Goal: Find specific page/section: Find specific page/section

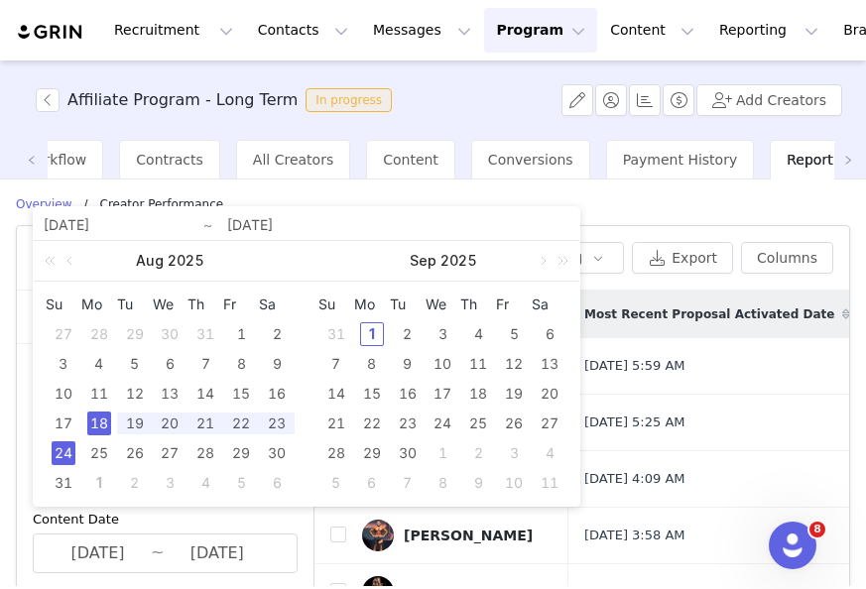
scroll to position [69, 0]
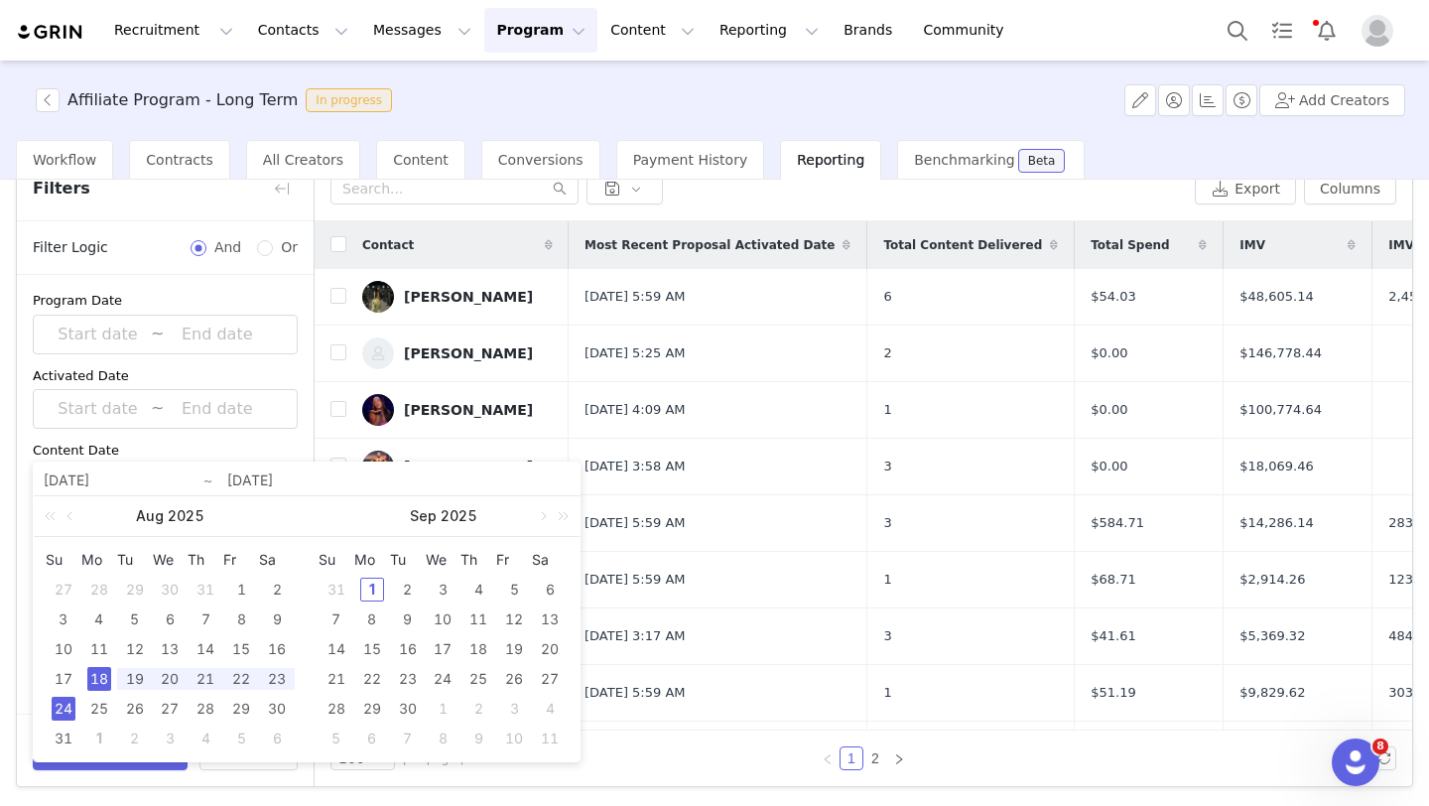
click at [466, 245] on div "Contact" at bounding box center [457, 245] width 222 height 48
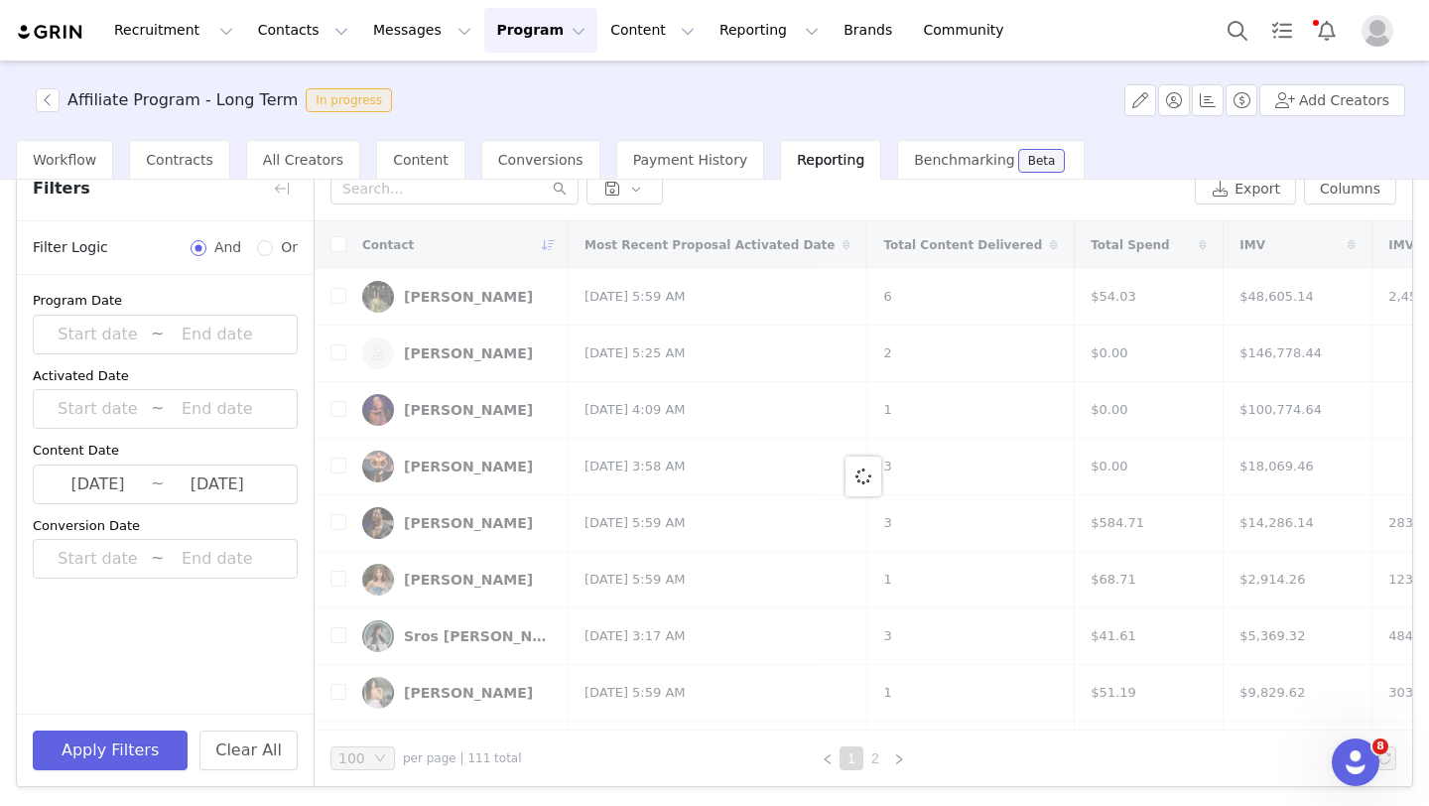
click at [441, 403] on div at bounding box center [863, 475] width 1097 height 509
click at [436, 408] on div at bounding box center [863, 475] width 1097 height 509
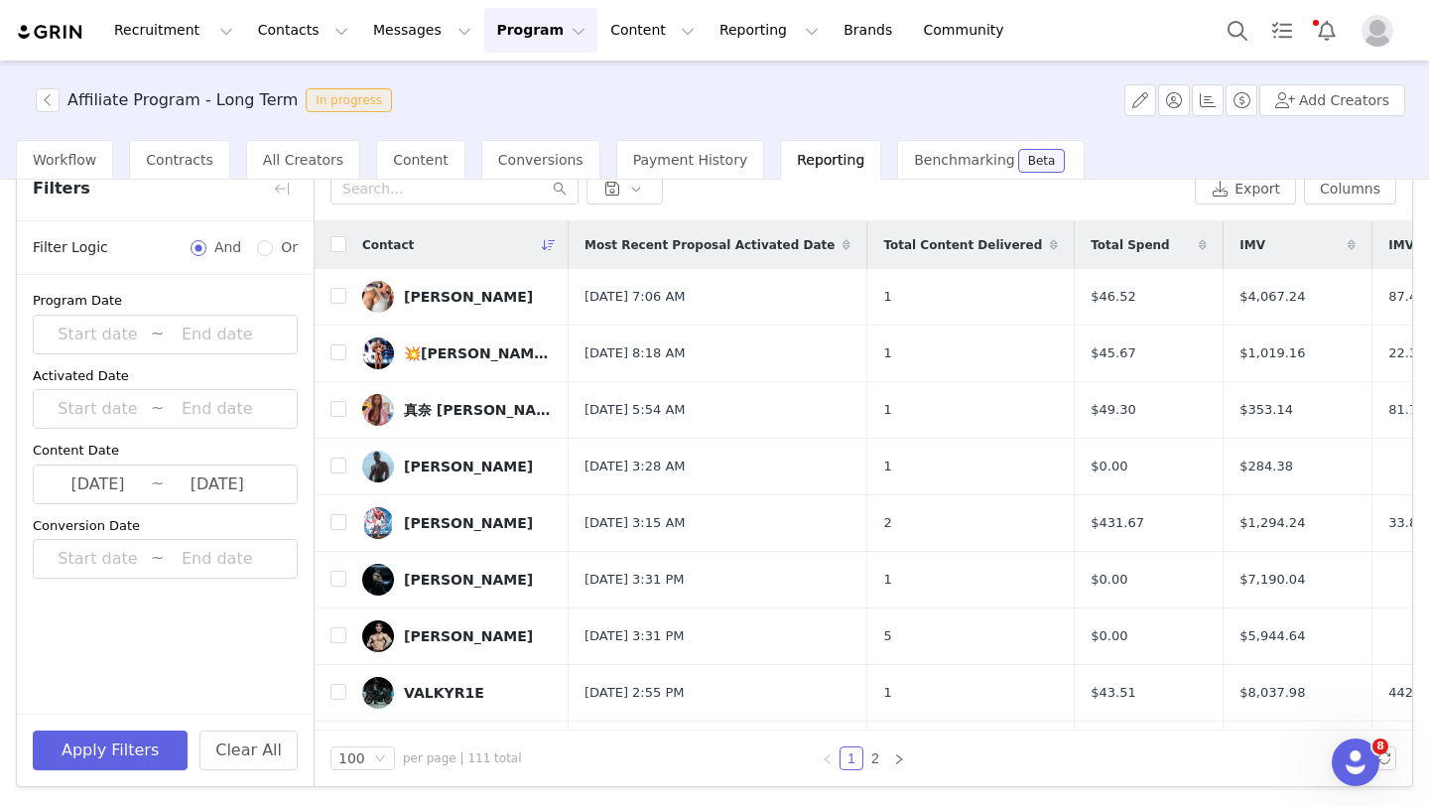
scroll to position [0, 0]
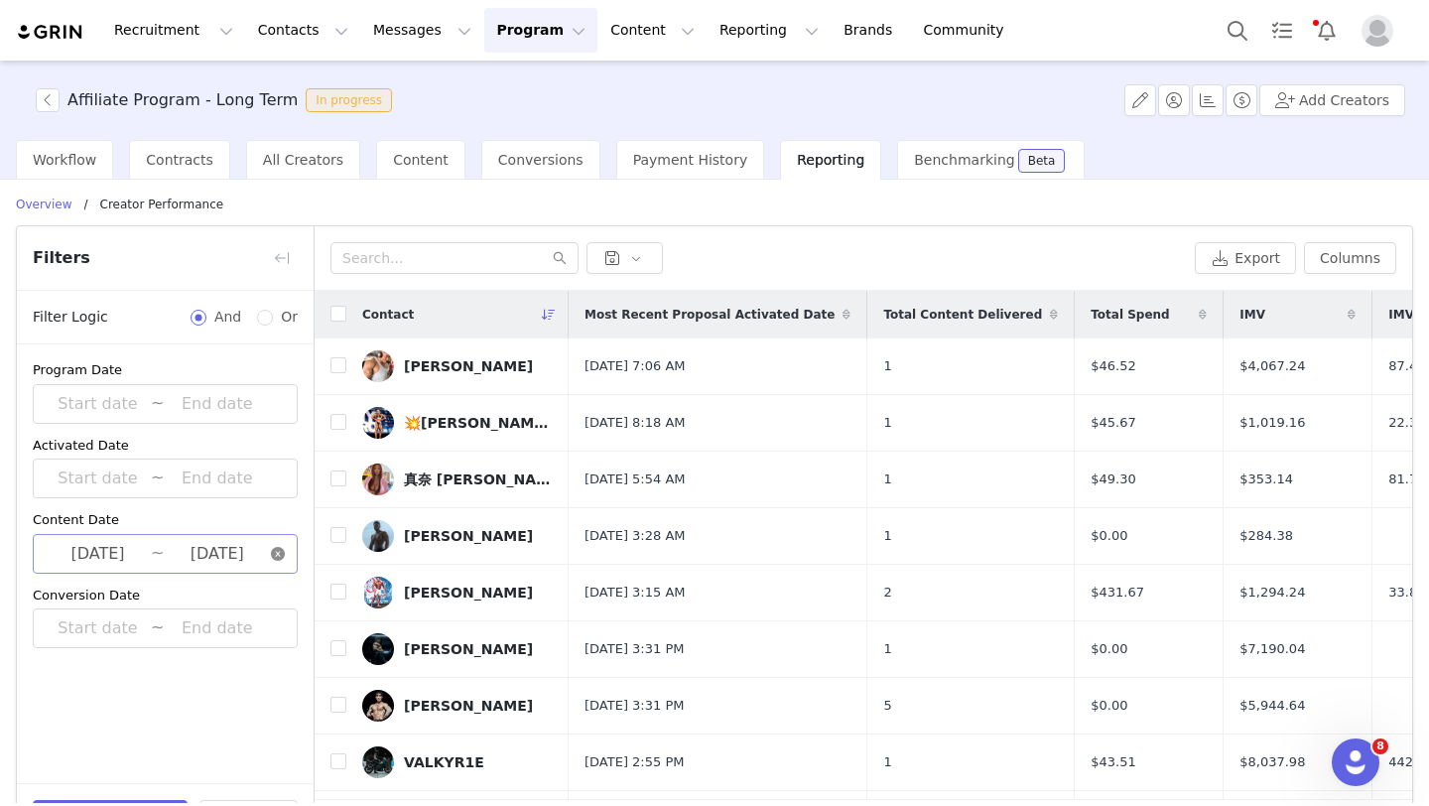
click at [284, 551] on icon "icon: close-circle" at bounding box center [278, 554] width 14 height 14
click at [235, 551] on input at bounding box center [217, 554] width 106 height 26
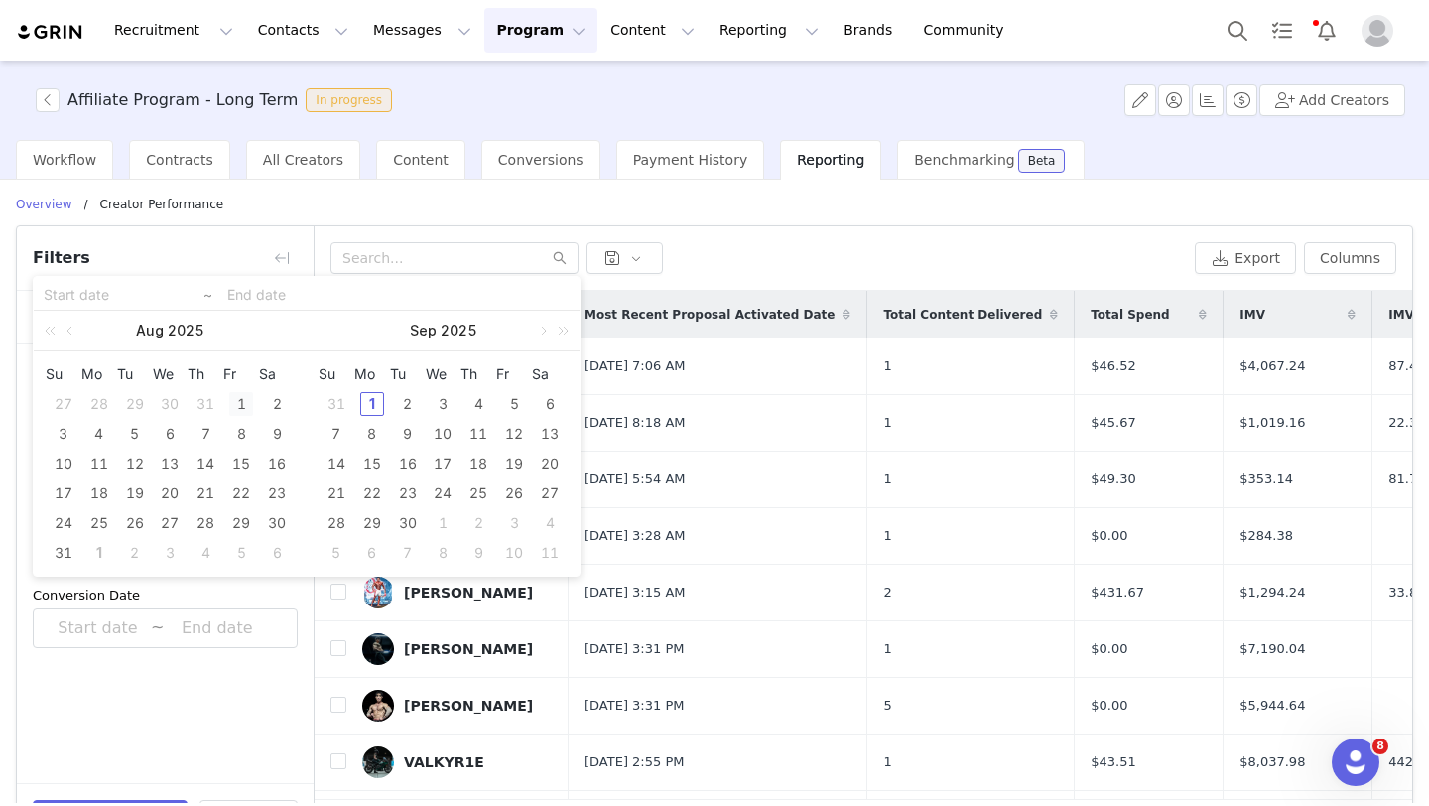
click at [244, 406] on div "1" at bounding box center [241, 404] width 24 height 24
type input "[DATE]"
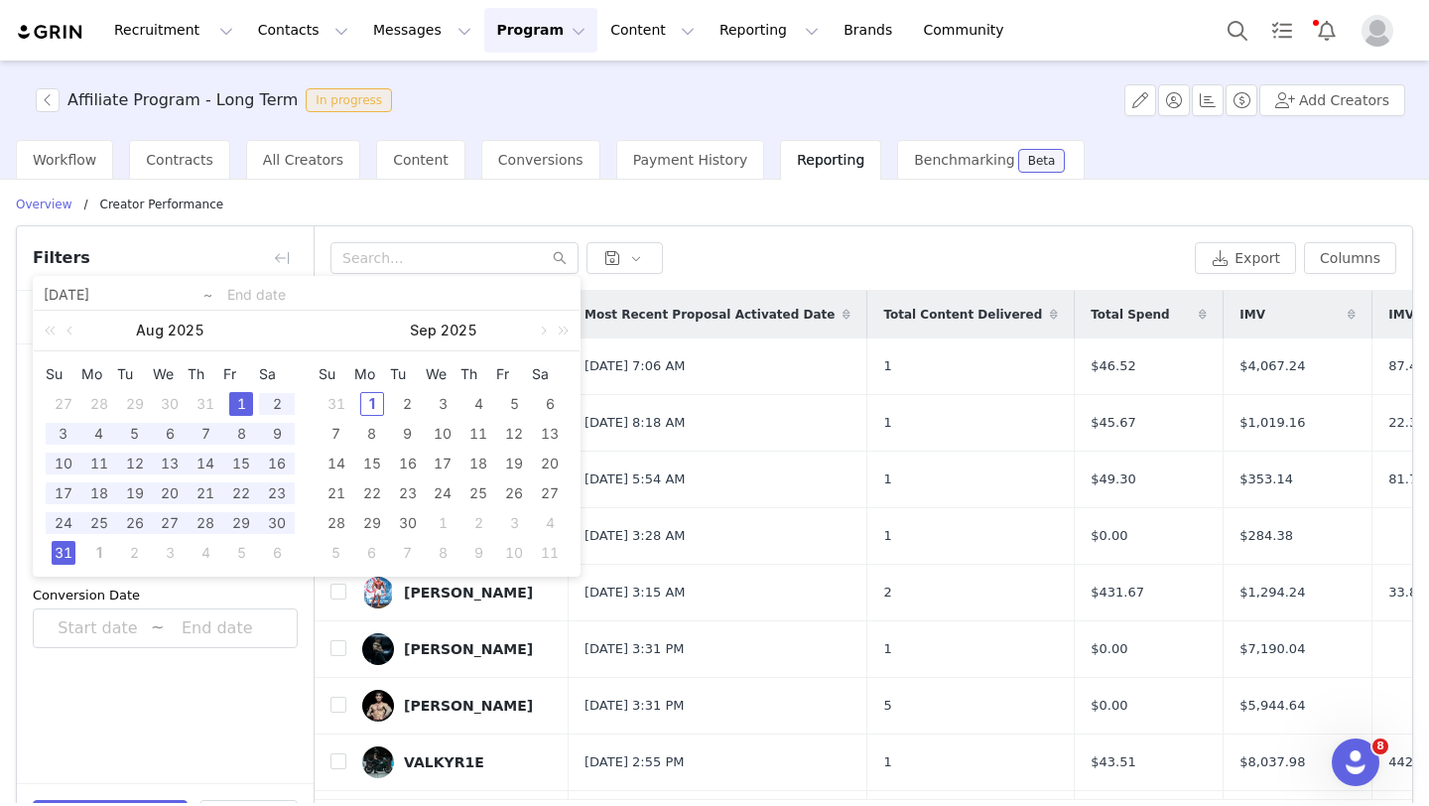
click at [55, 561] on div "31" at bounding box center [64, 553] width 24 height 24
type input "[DATE]"
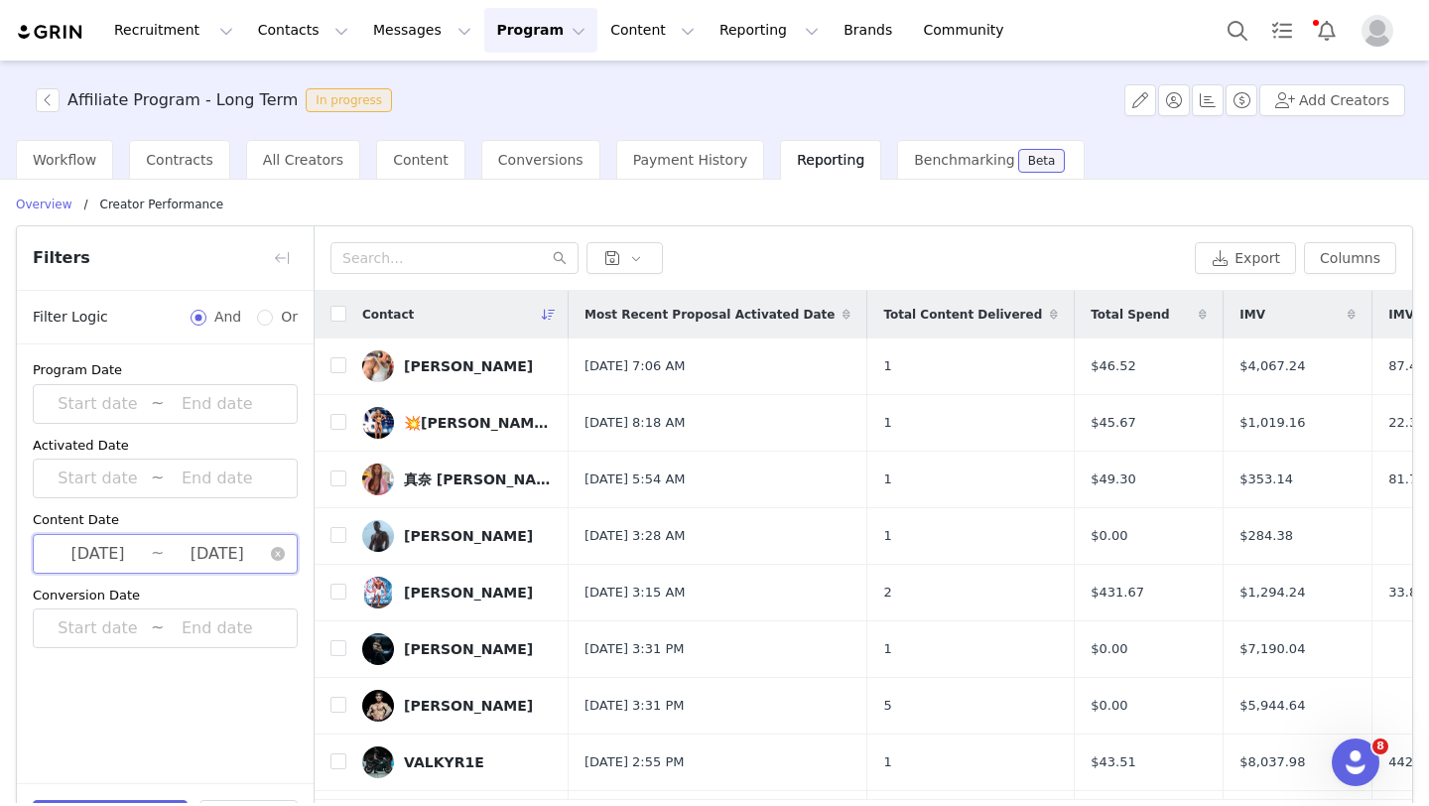
scroll to position [69, 0]
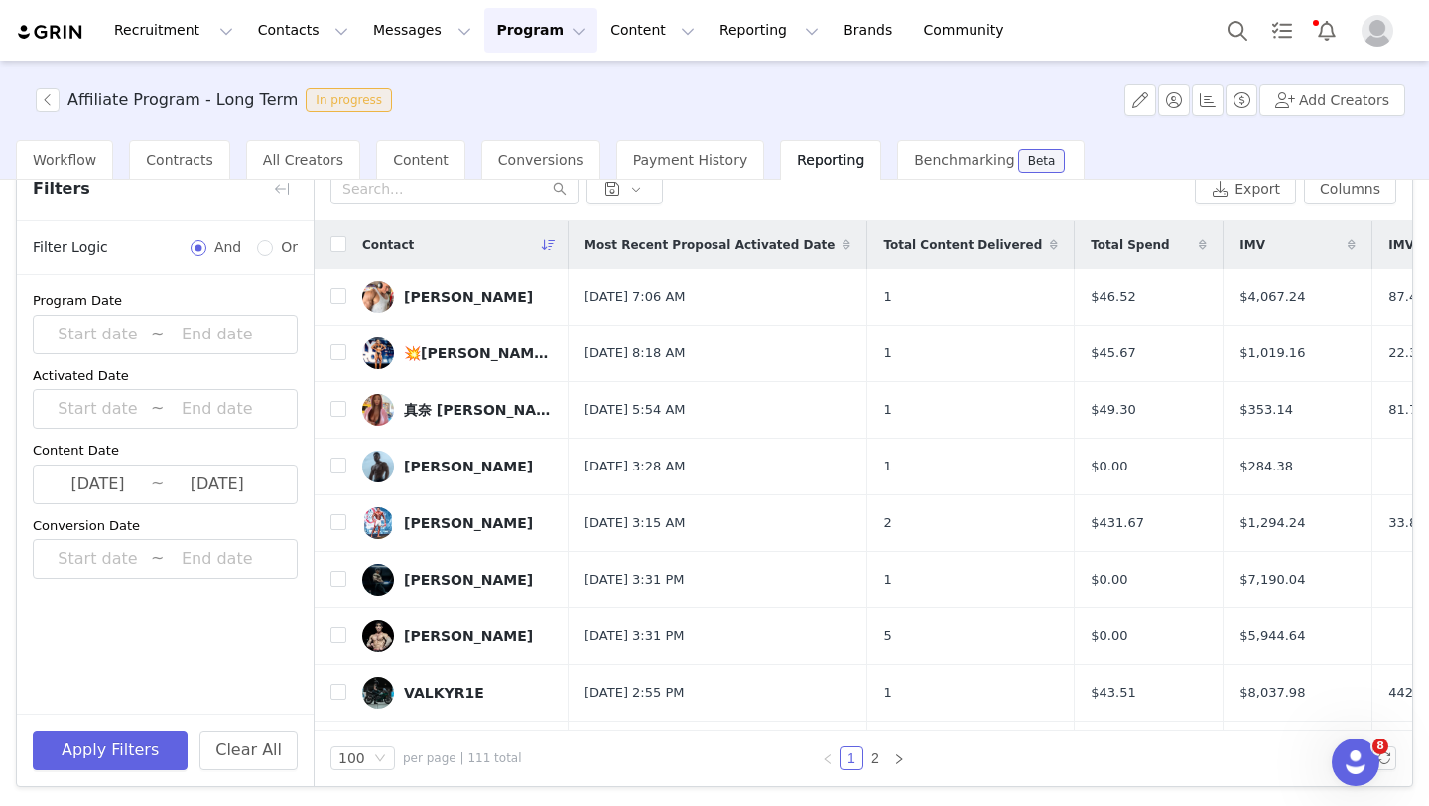
click at [138, 588] on div "Date Custom [DATE] ~ [DATE] Apply Filters Clear All Overview / creator performa…" at bounding box center [714, 491] width 1429 height 623
click at [140, 588] on button "Apply Filters" at bounding box center [110, 750] width 155 height 40
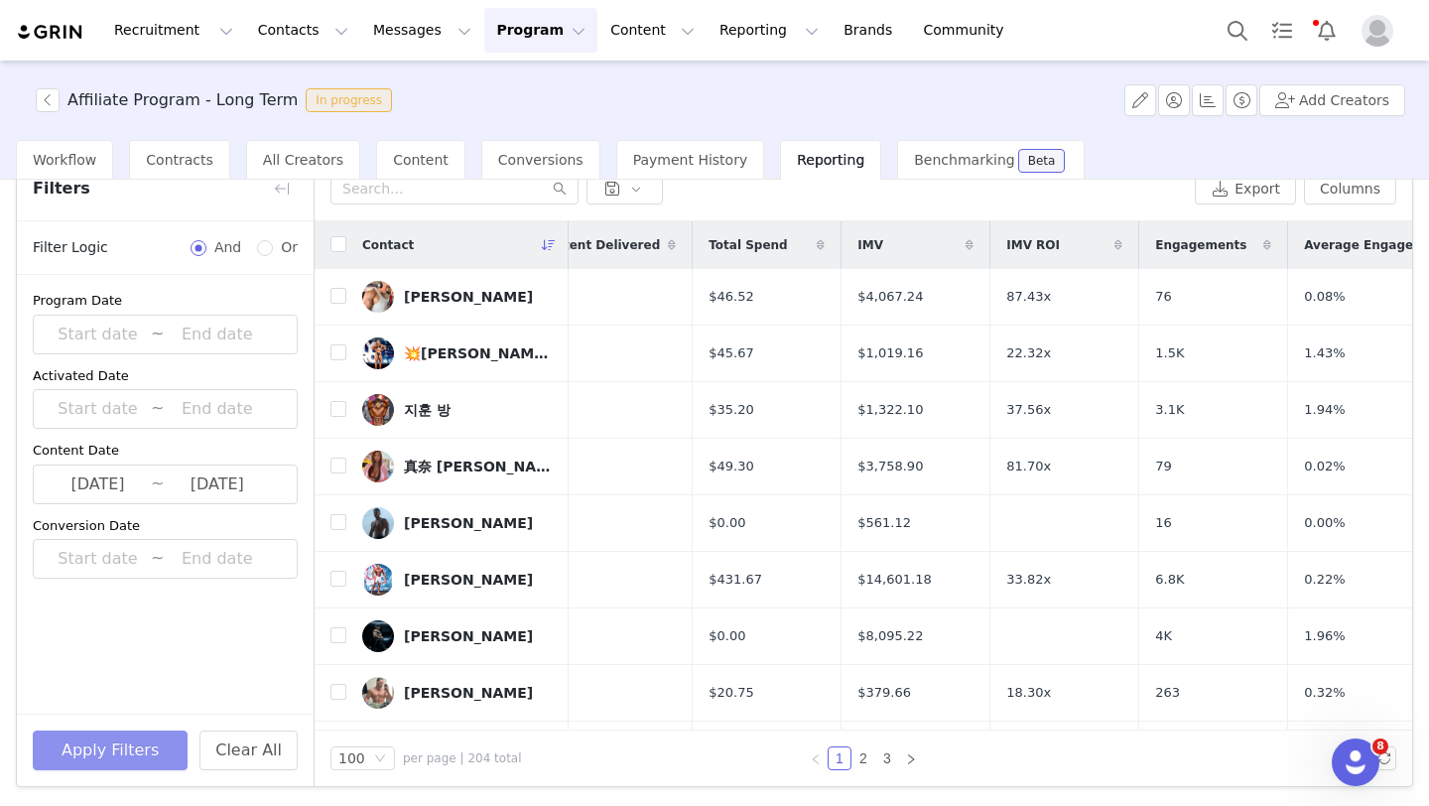
scroll to position [0, 383]
click at [865, 238] on span "Engagements" at bounding box center [1199, 245] width 91 height 18
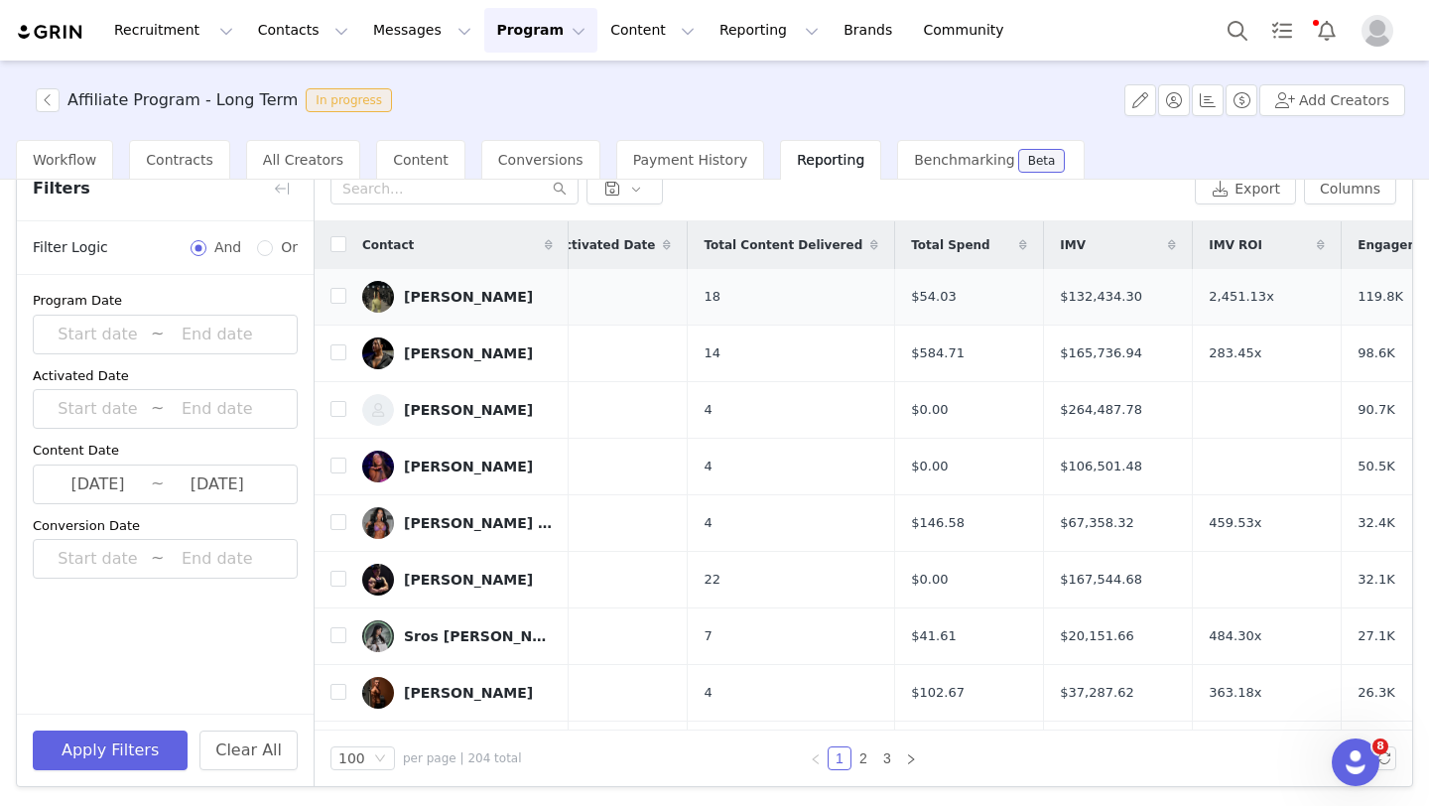
scroll to position [0, 182]
click at [447, 464] on div "[PERSON_NAME]" at bounding box center [468, 466] width 129 height 16
click at [447, 466] on div "[PERSON_NAME]" at bounding box center [468, 466] width 129 height 16
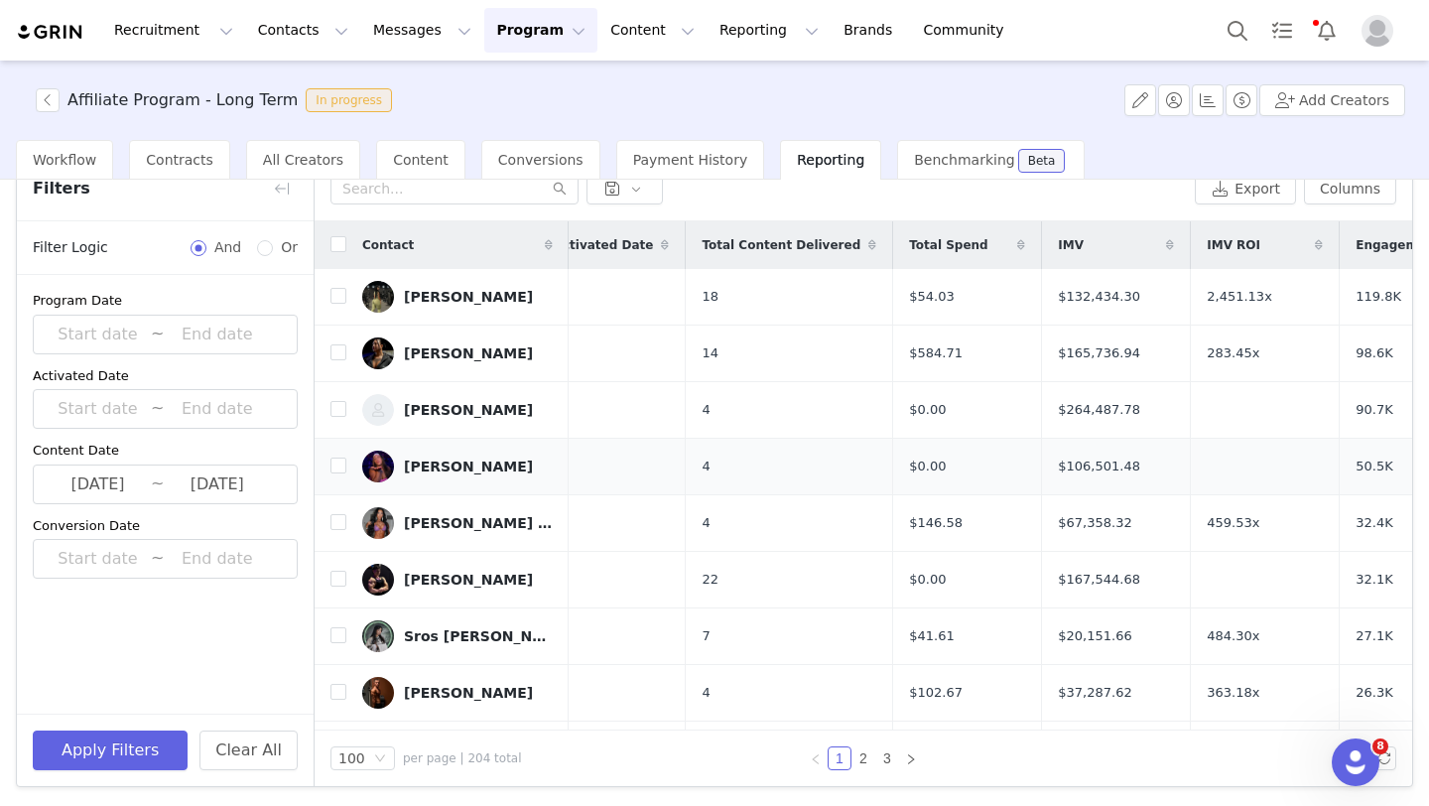
click at [447, 466] on div "[PERSON_NAME]" at bounding box center [468, 466] width 129 height 16
click at [402, 462] on link "[PERSON_NAME]" at bounding box center [457, 466] width 191 height 32
click at [455, 469] on div "[PERSON_NAME]" at bounding box center [468, 466] width 129 height 16
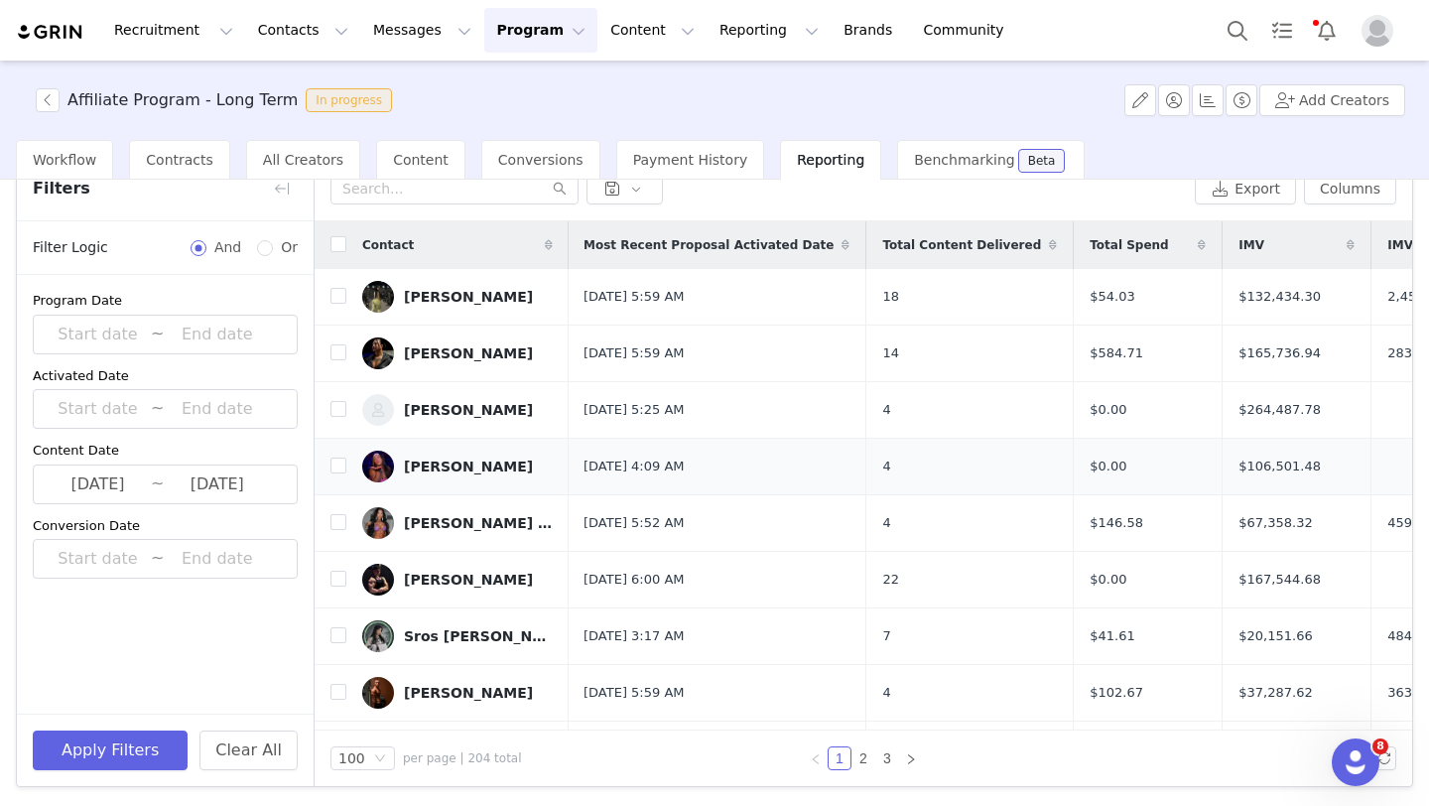
scroll to position [0, 0]
click at [455, 469] on div "[PERSON_NAME]" at bounding box center [468, 466] width 129 height 16
click at [455, 465] on div "[PERSON_NAME]" at bounding box center [468, 466] width 129 height 16
click at [354, 460] on td "[PERSON_NAME]" at bounding box center [457, 467] width 222 height 57
click at [370, 465] on img at bounding box center [378, 466] width 32 height 32
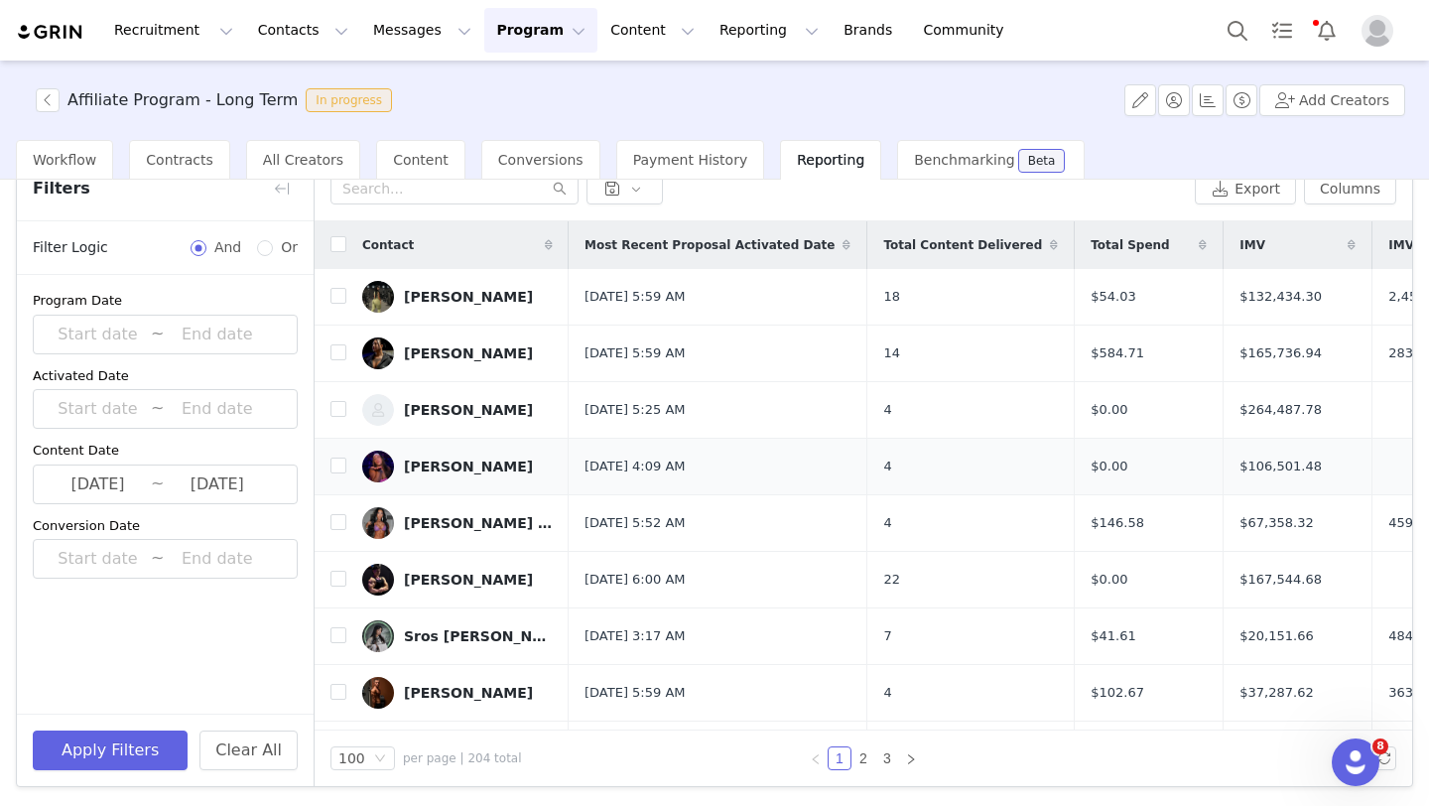
click at [442, 466] on div "[PERSON_NAME]" at bounding box center [468, 466] width 129 height 16
click at [477, 467] on link "[PERSON_NAME]" at bounding box center [457, 466] width 191 height 32
click at [467, 468] on div "[PERSON_NAME]" at bounding box center [468, 466] width 129 height 16
click at [465, 187] on input "text" at bounding box center [454, 189] width 248 height 32
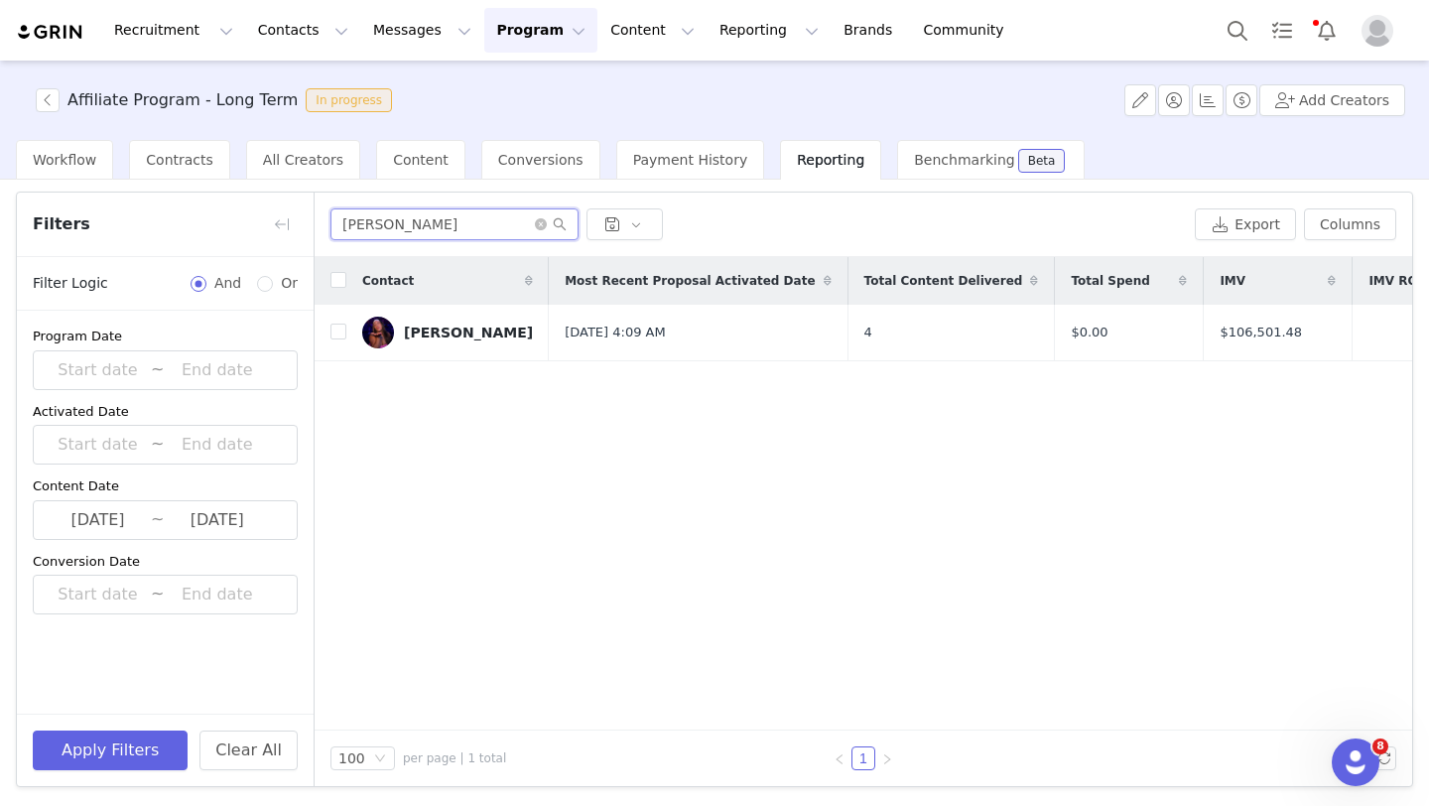
scroll to position [34, 0]
type input "[PERSON_NAME]"
click at [442, 324] on div "[PERSON_NAME]" at bounding box center [468, 332] width 129 height 16
click at [344, 330] on input "checkbox" at bounding box center [338, 331] width 16 height 16
checkbox input "true"
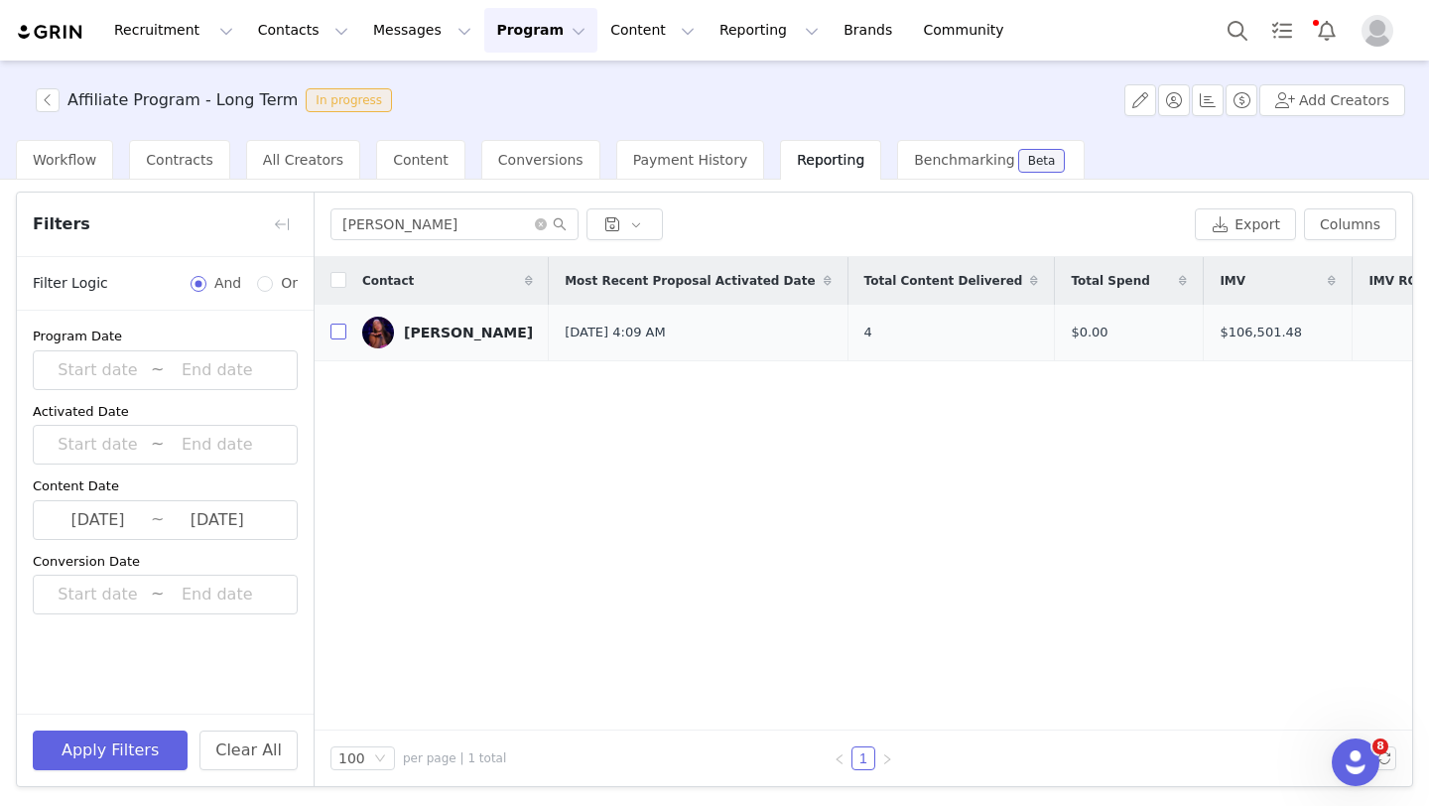
checkbox input "true"
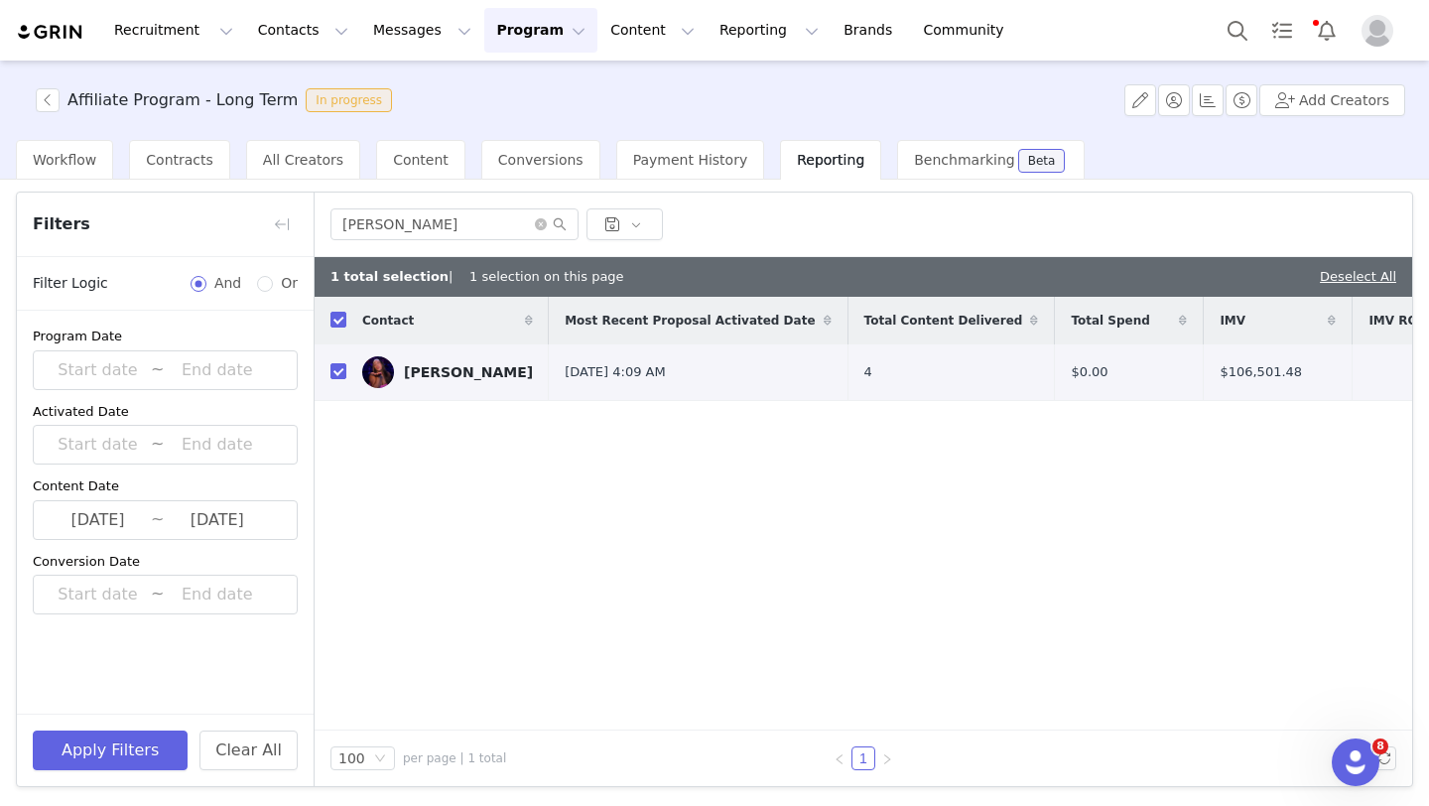
click at [412, 367] on div "[PERSON_NAME]" at bounding box center [468, 372] width 129 height 16
click at [279, 212] on button "button" at bounding box center [282, 224] width 32 height 32
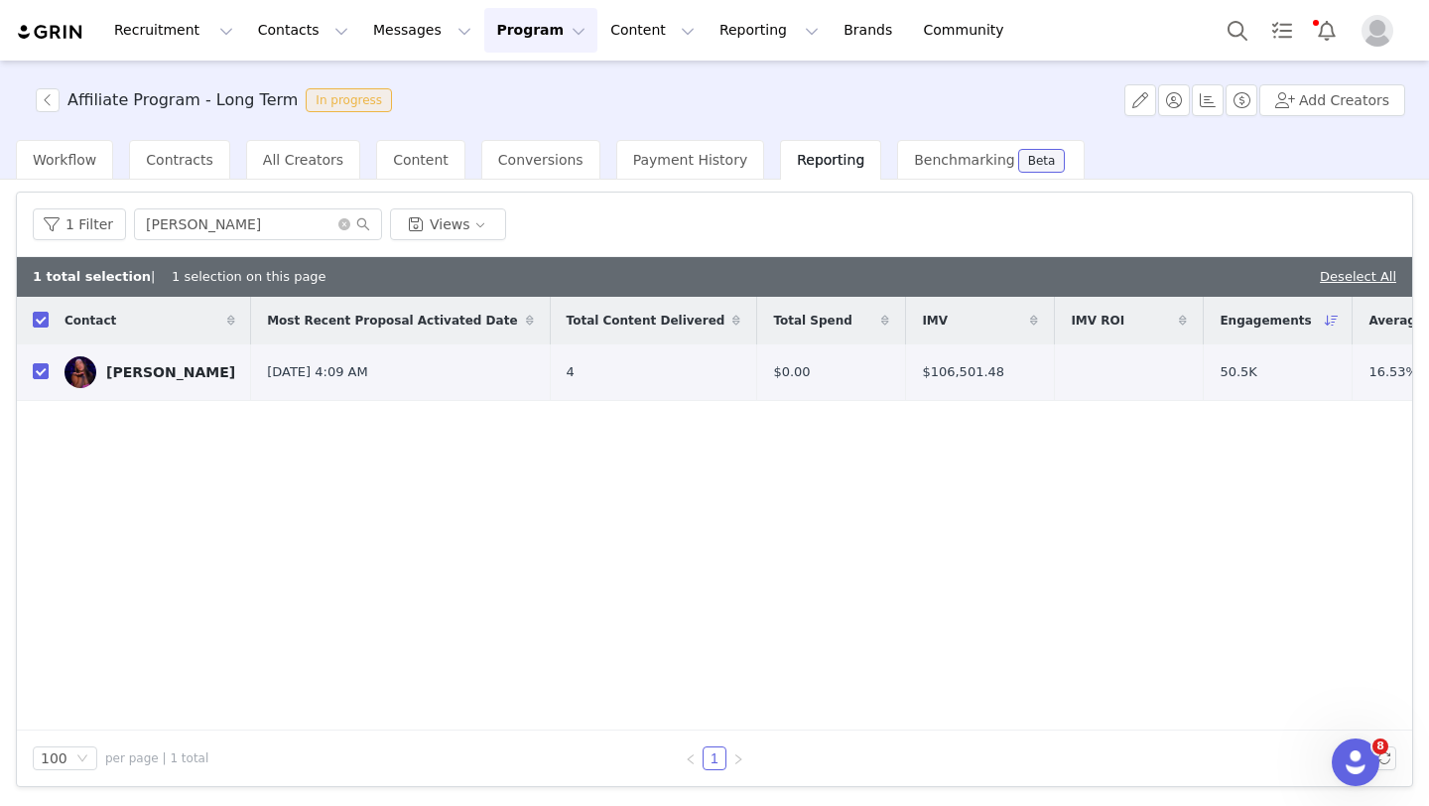
click at [175, 378] on div "[PERSON_NAME]" at bounding box center [170, 372] width 129 height 16
click at [528, 43] on button "Program Program" at bounding box center [540, 30] width 113 height 45
click at [511, 85] on p "Activations" at bounding box center [507, 87] width 76 height 21
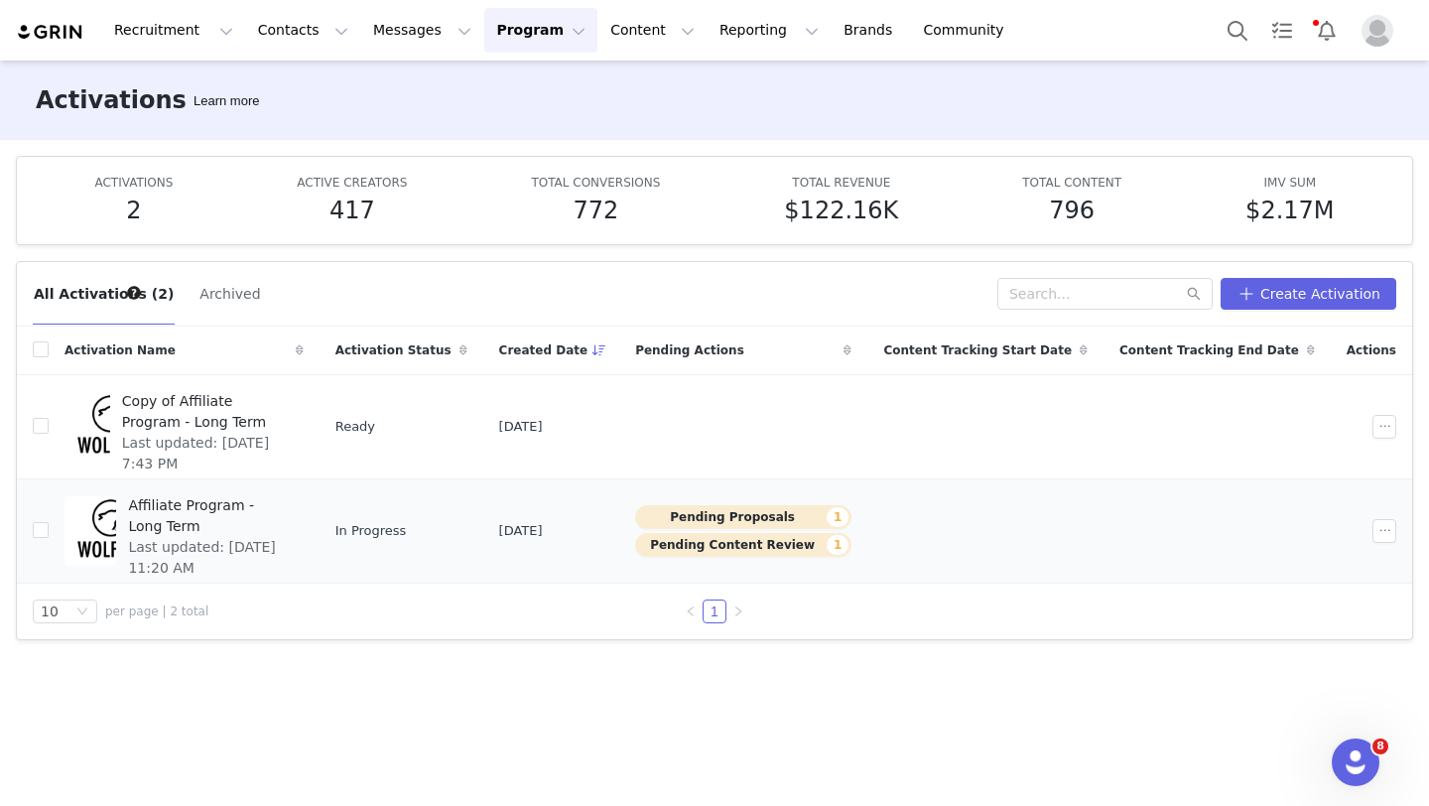
click at [291, 511] on span "Affiliate Program - Long Term" at bounding box center [209, 516] width 163 height 42
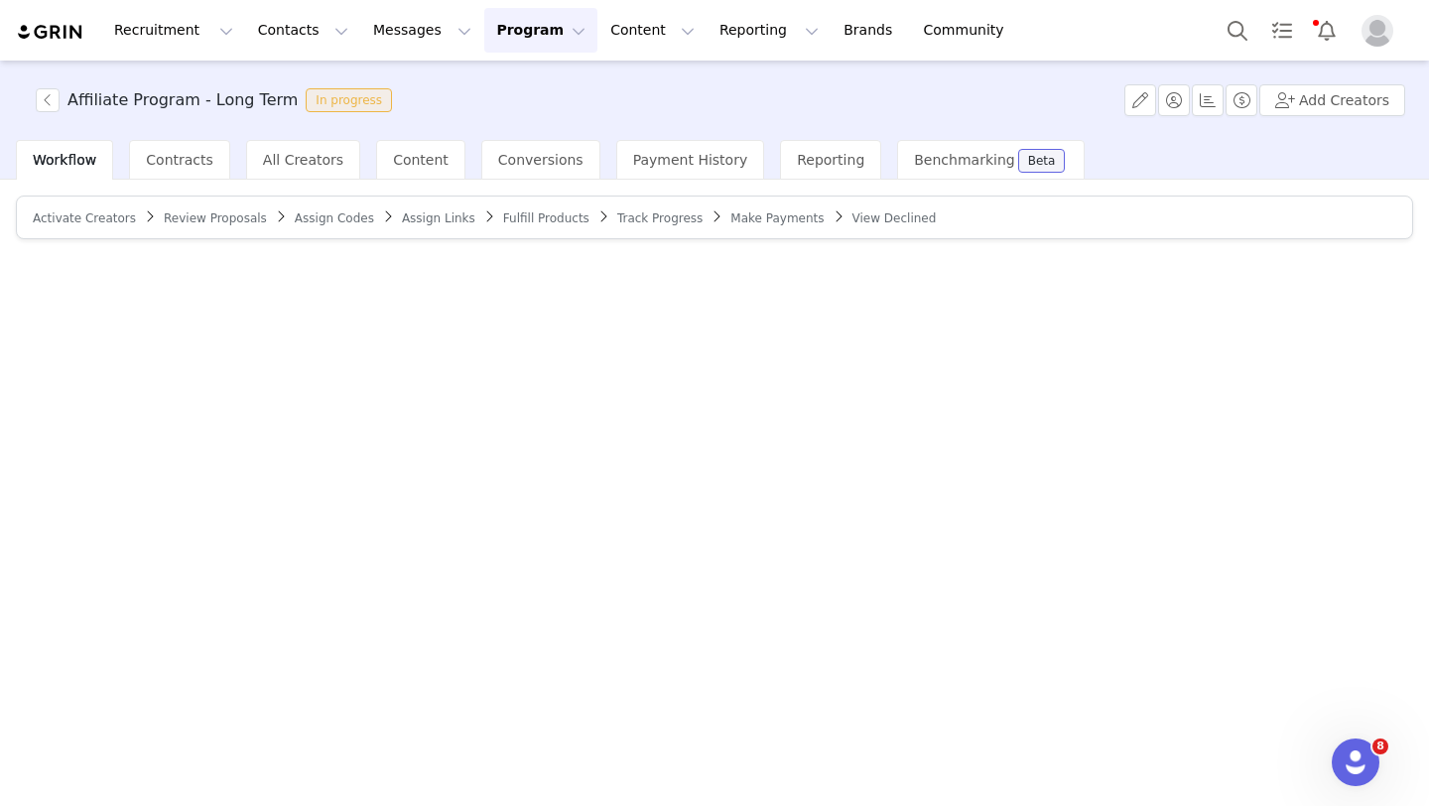
click at [97, 230] on article "Activate Creators Review Proposals Assign Codes Assign Links Fulfill Products T…" at bounding box center [714, 217] width 1397 height 44
click at [107, 198] on article "Activate Creators Review Proposals Assign Codes Assign Links Fulfill Products T…" at bounding box center [714, 217] width 1397 height 44
click at [107, 207] on article "Activate Creators Review Proposals Assign Codes Assign Links Fulfill Products T…" at bounding box center [714, 217] width 1397 height 44
click at [96, 229] on article "Activate Creators Review Proposals Assign Codes Assign Links Fulfill Products T…" at bounding box center [714, 217] width 1397 height 44
click at [105, 212] on span "Activate Creators" at bounding box center [84, 218] width 103 height 14
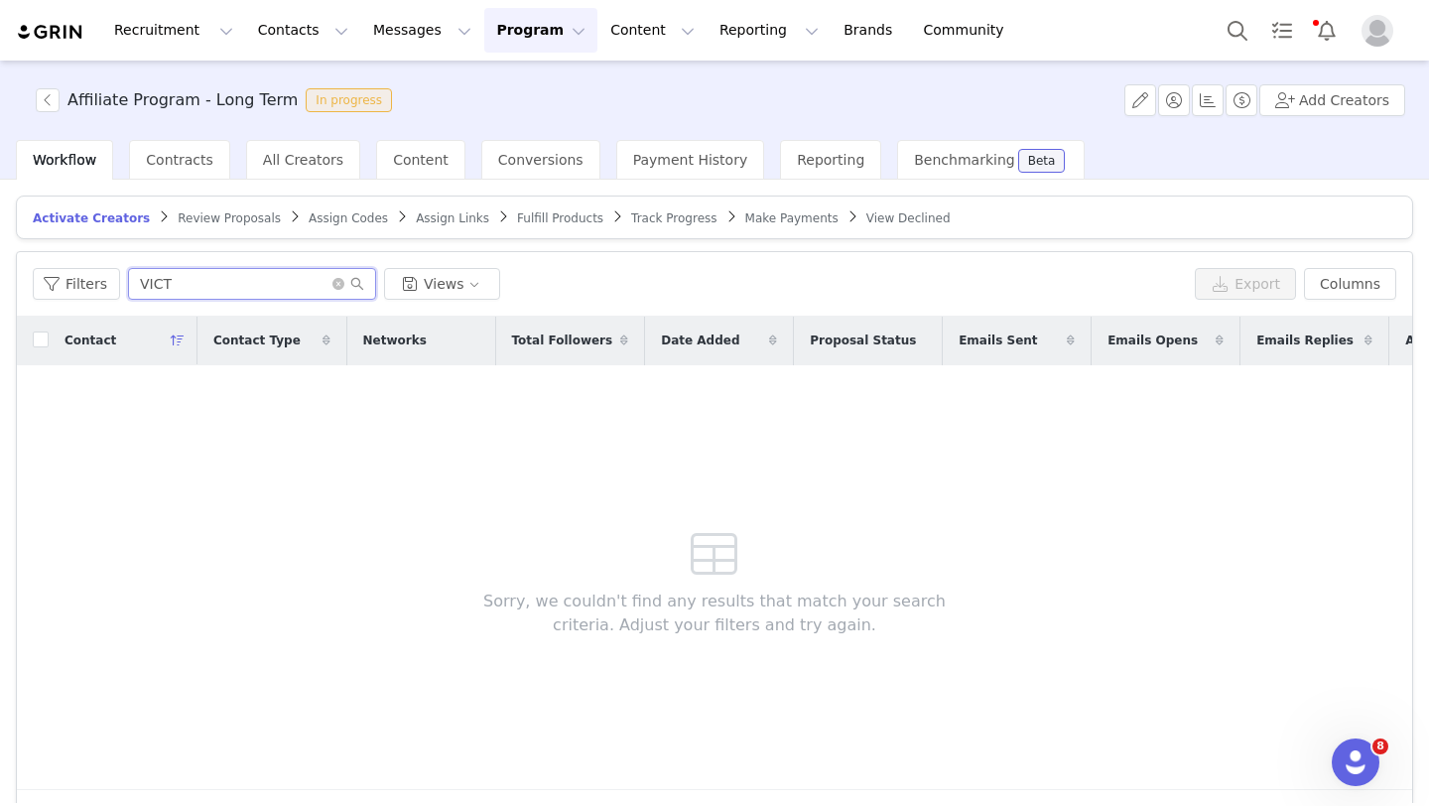
click at [343, 274] on input "VICT" at bounding box center [252, 284] width 248 height 32
click at [338, 279] on icon "icon: close-circle" at bounding box center [338, 284] width 12 height 12
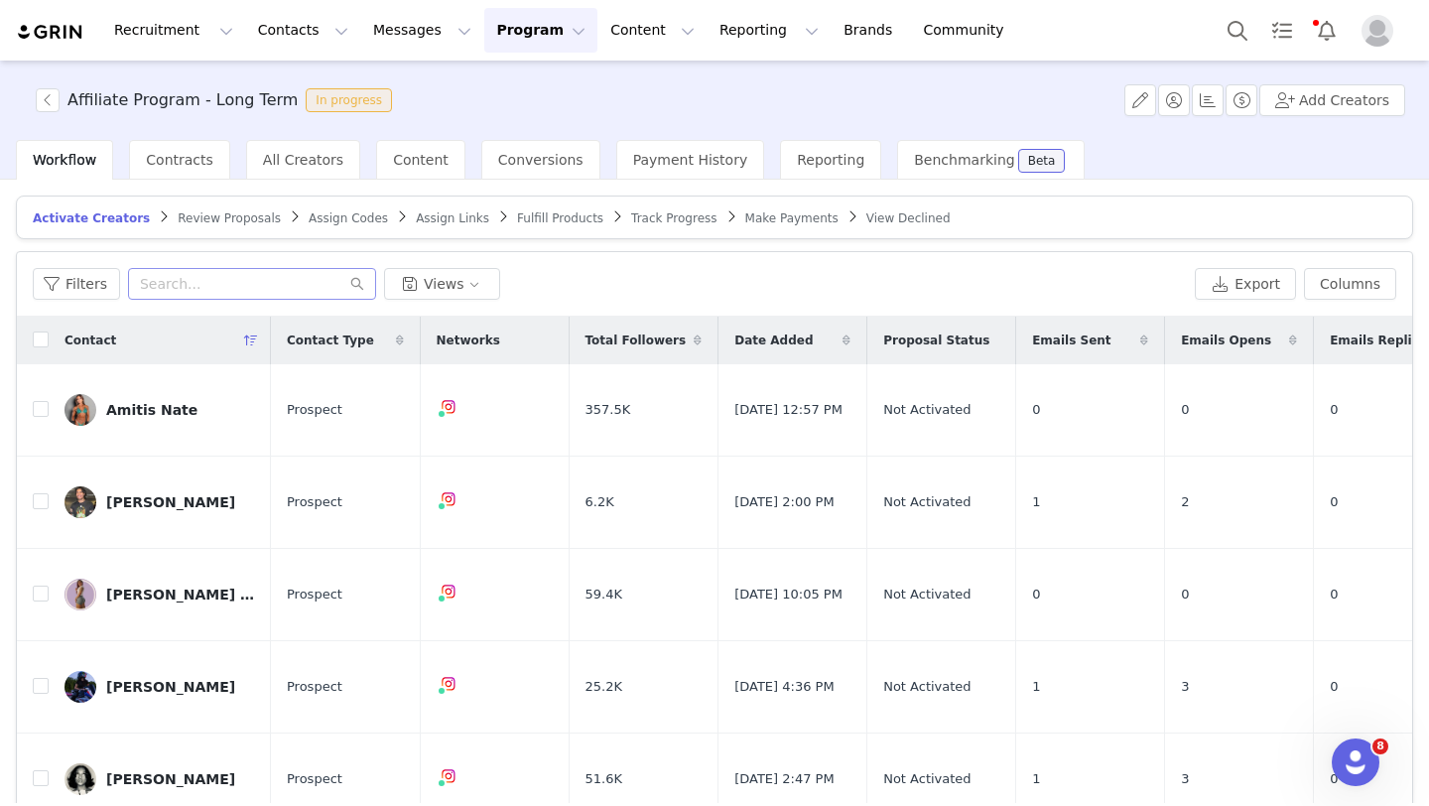
click at [233, 216] on span "Review Proposals" at bounding box center [229, 218] width 103 height 14
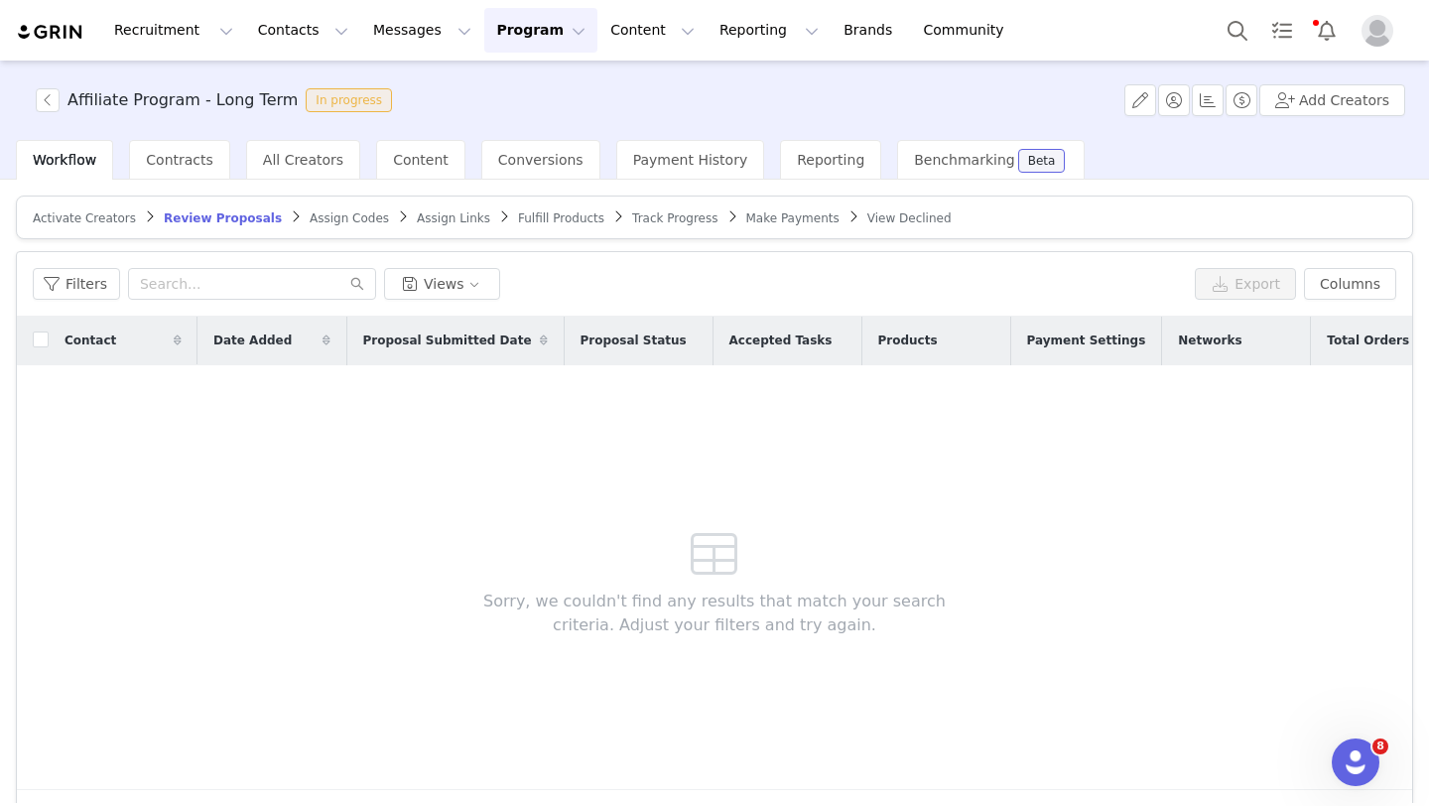
click at [310, 222] on span "Assign Codes" at bounding box center [349, 218] width 79 height 14
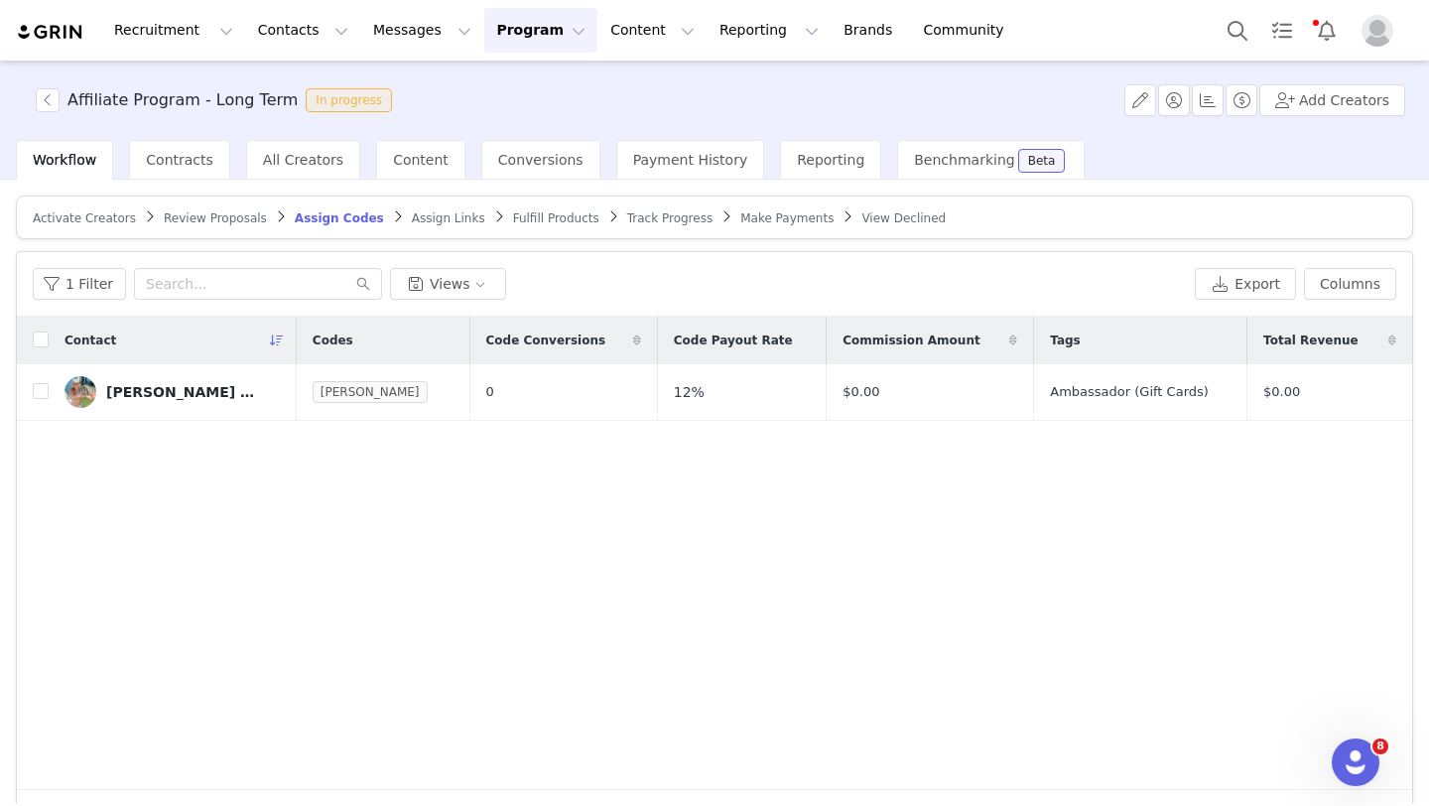
click at [218, 224] on div "Review Proposals" at bounding box center [215, 218] width 103 height 16
click at [218, 217] on span "Review Proposals" at bounding box center [215, 218] width 103 height 14
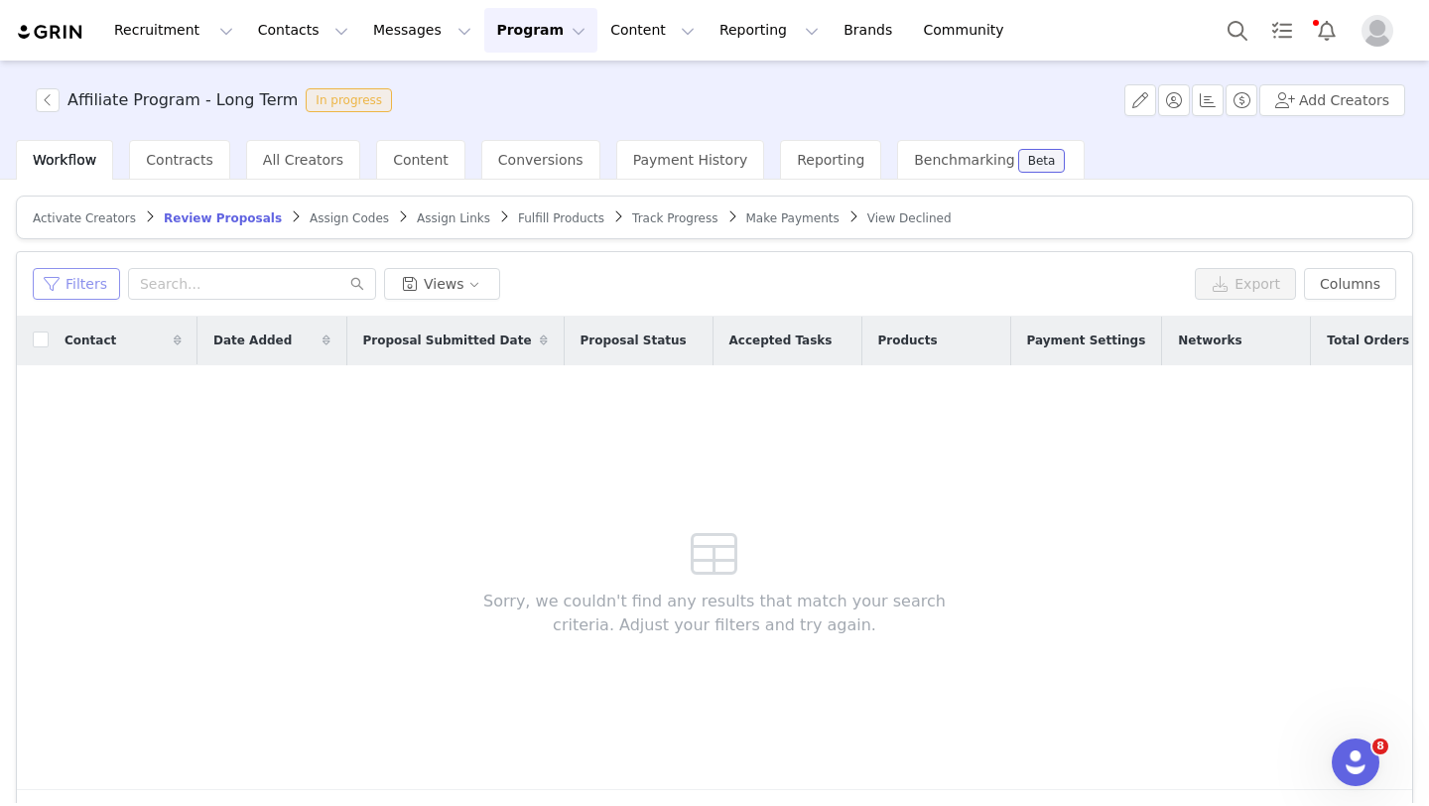
click at [102, 276] on button "Filters" at bounding box center [76, 284] width 87 height 32
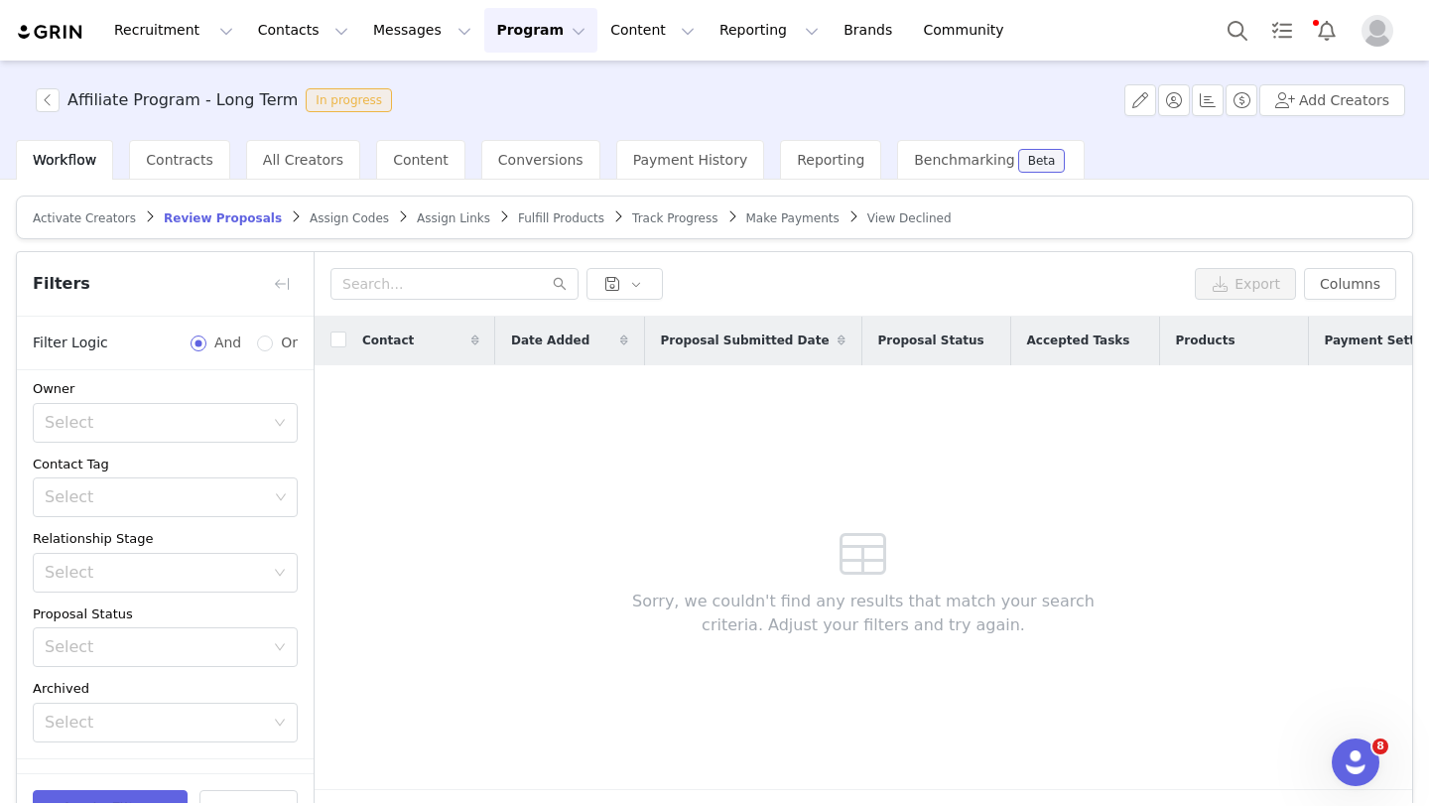
scroll to position [205, 0]
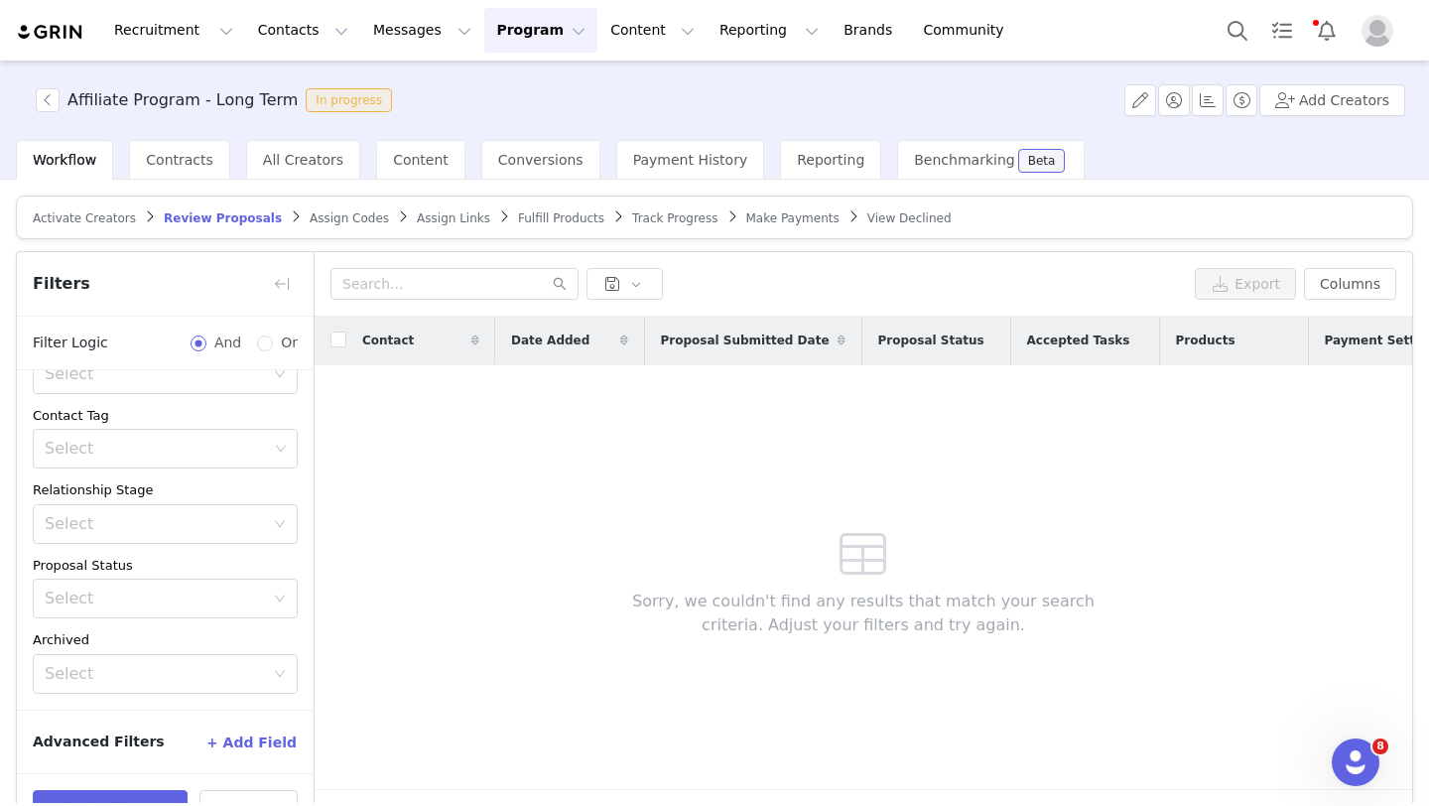
click at [316, 215] on span "Assign Codes" at bounding box center [349, 218] width 79 height 14
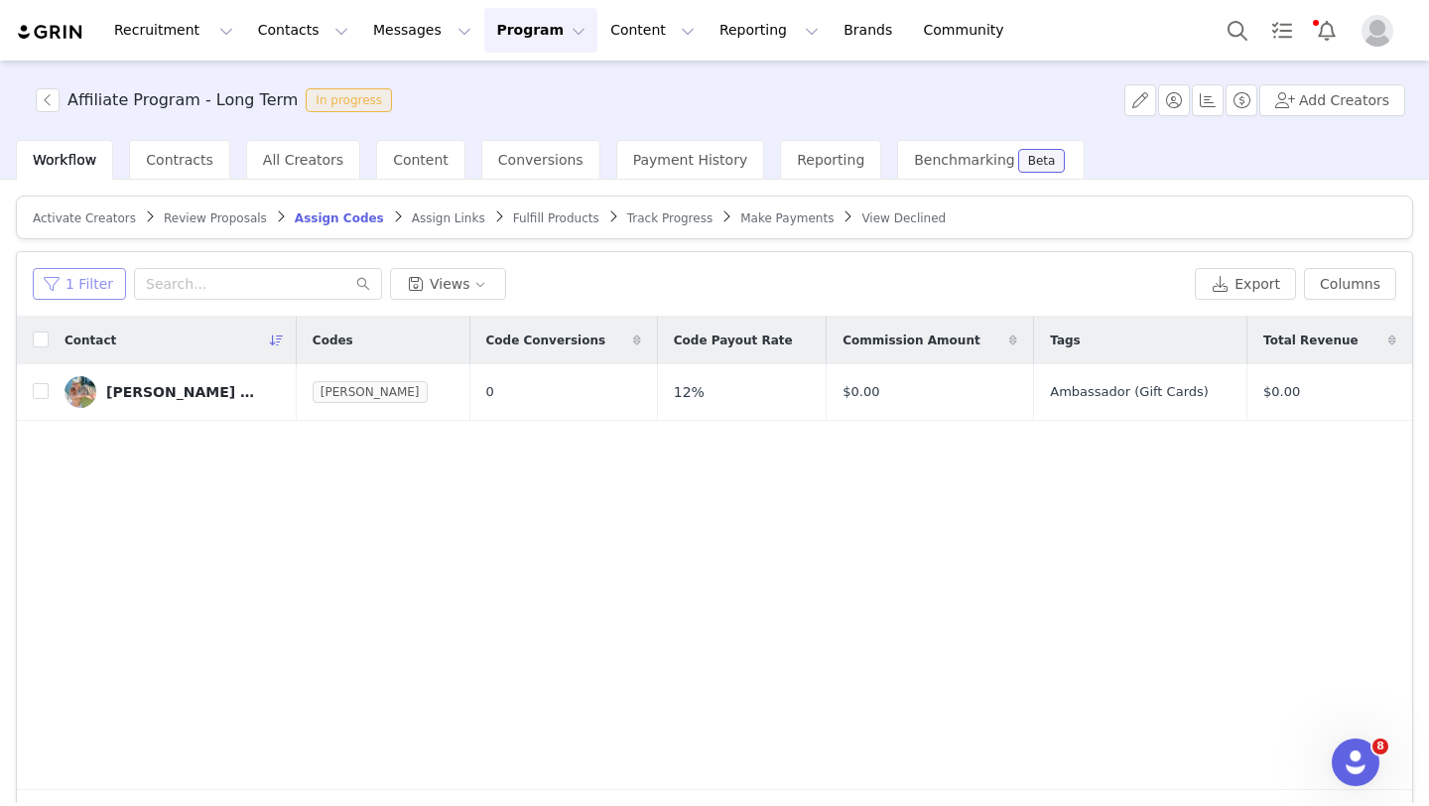
click at [107, 275] on button "1 Filter" at bounding box center [79, 284] width 93 height 32
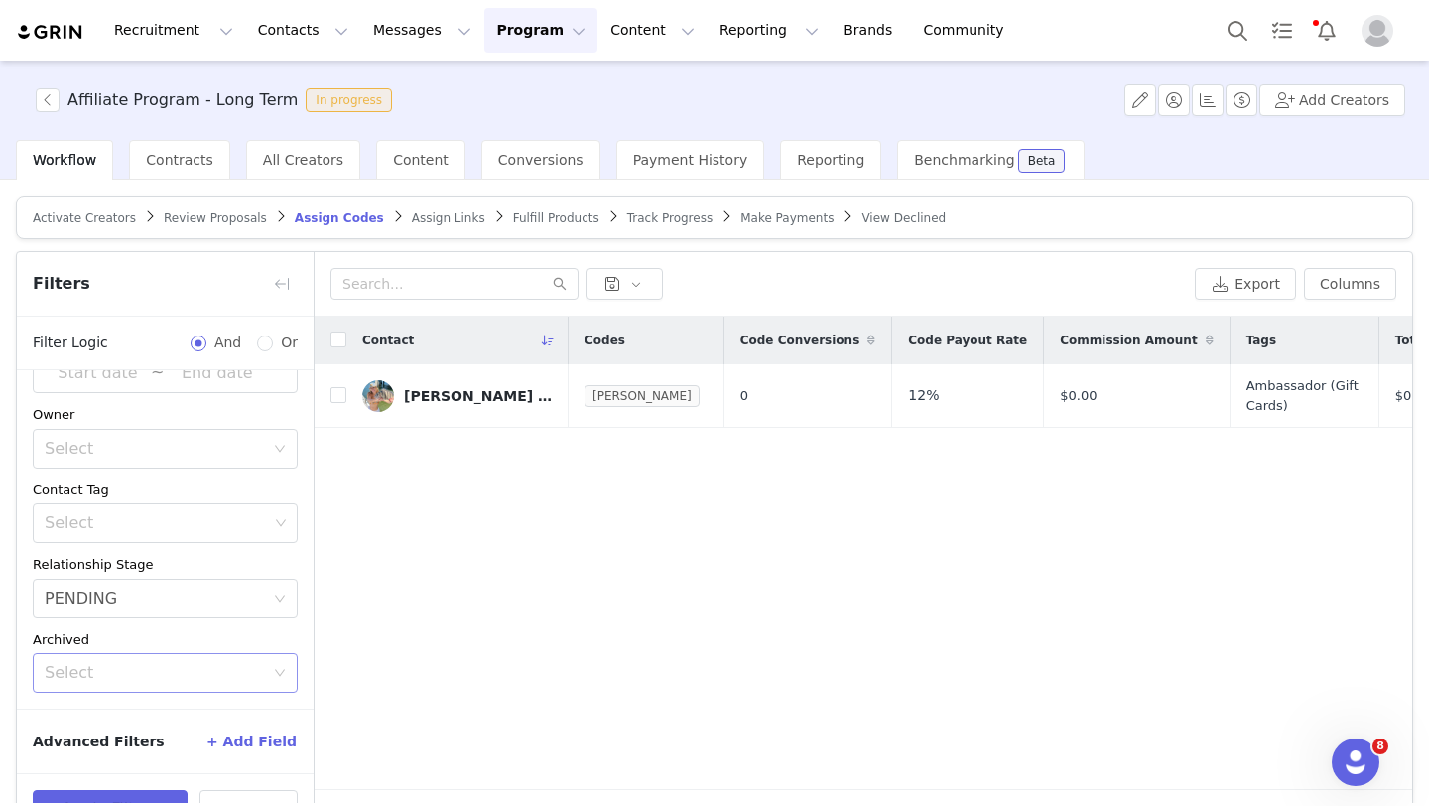
scroll to position [59, 0]
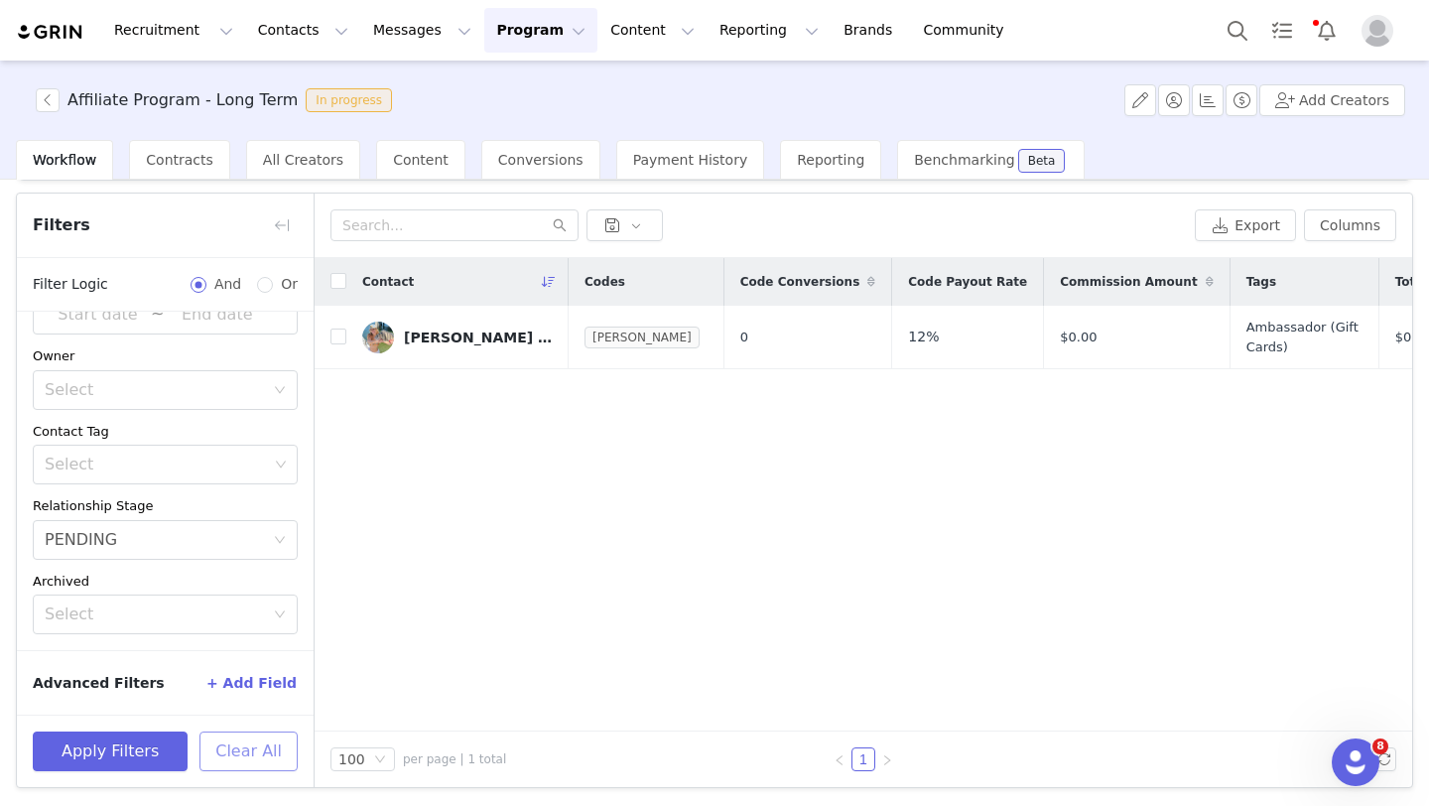
click at [239, 588] on button "Clear All" at bounding box center [248, 751] width 98 height 40
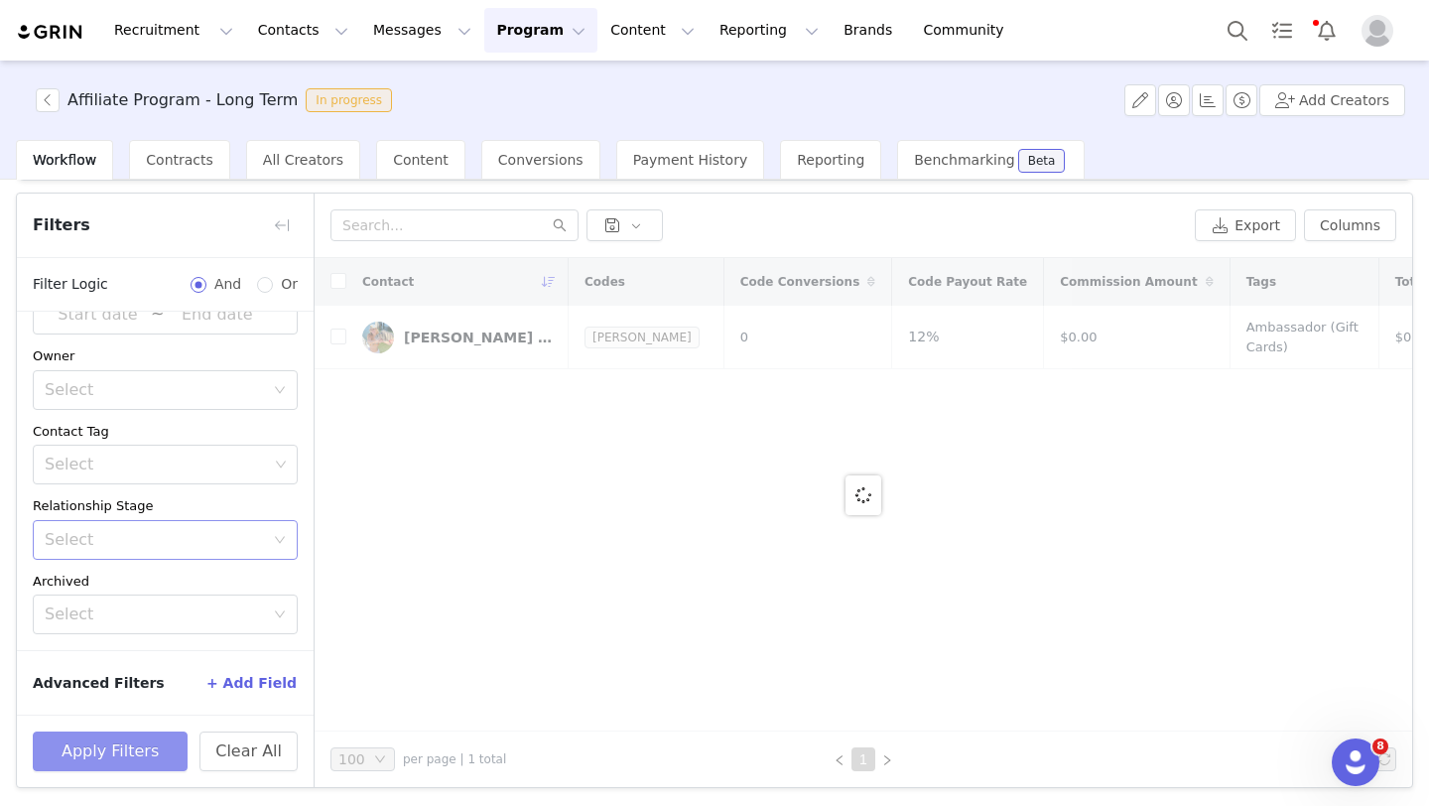
click at [110, 588] on button "Apply Filters" at bounding box center [110, 751] width 155 height 40
click at [276, 223] on button "button" at bounding box center [282, 225] width 32 height 32
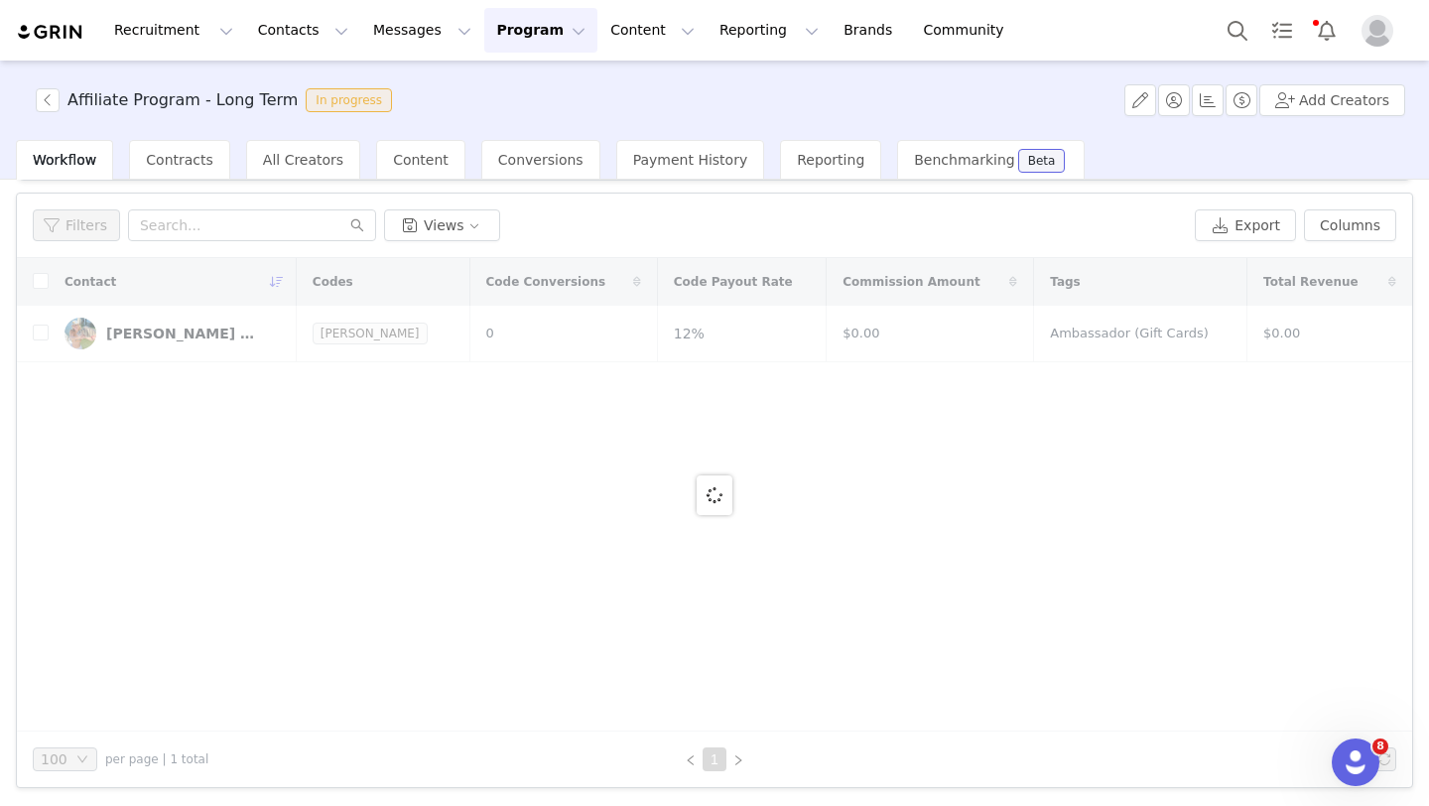
click at [89, 159] on span "Workflow" at bounding box center [65, 160] width 64 height 16
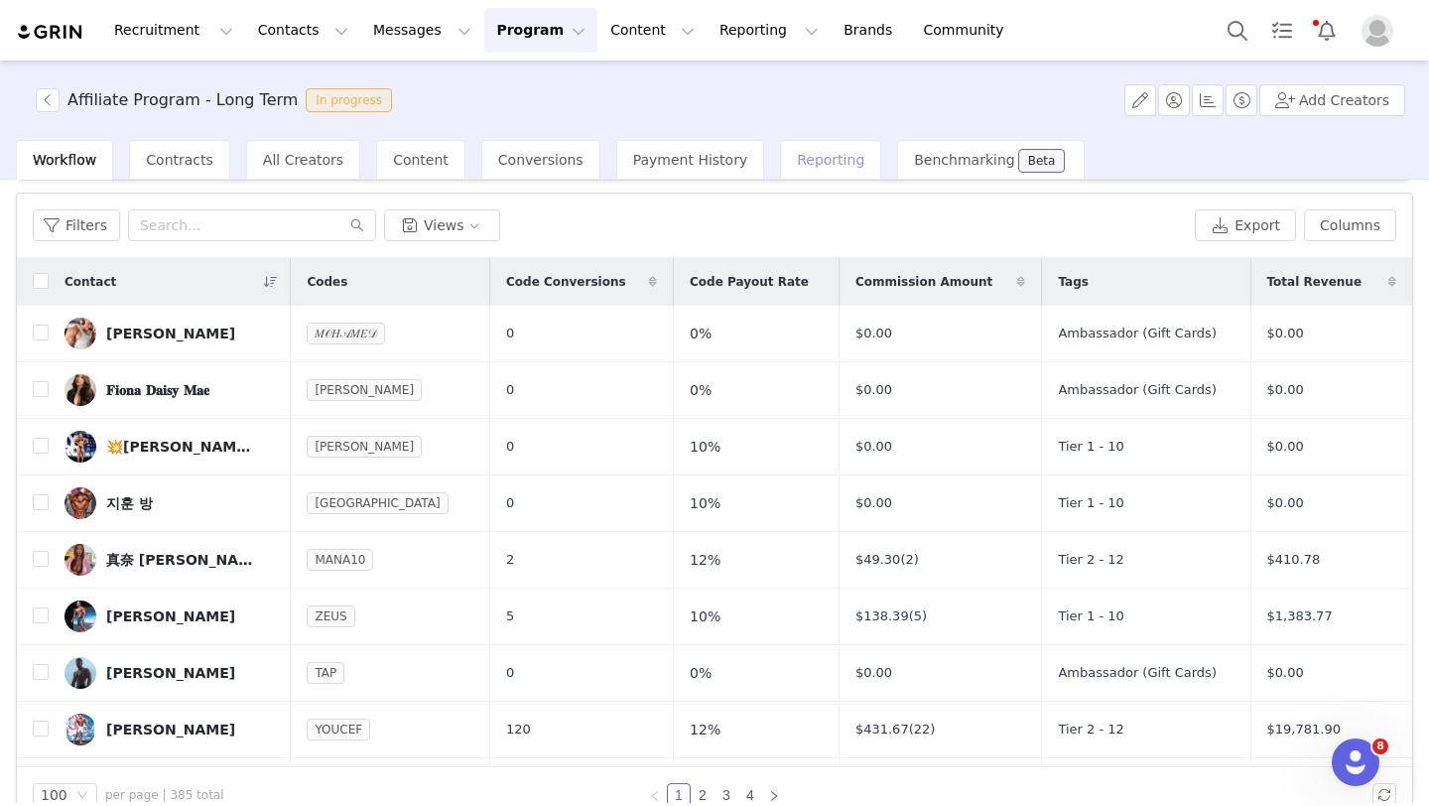
click at [780, 173] on div "Reporting" at bounding box center [830, 160] width 101 height 40
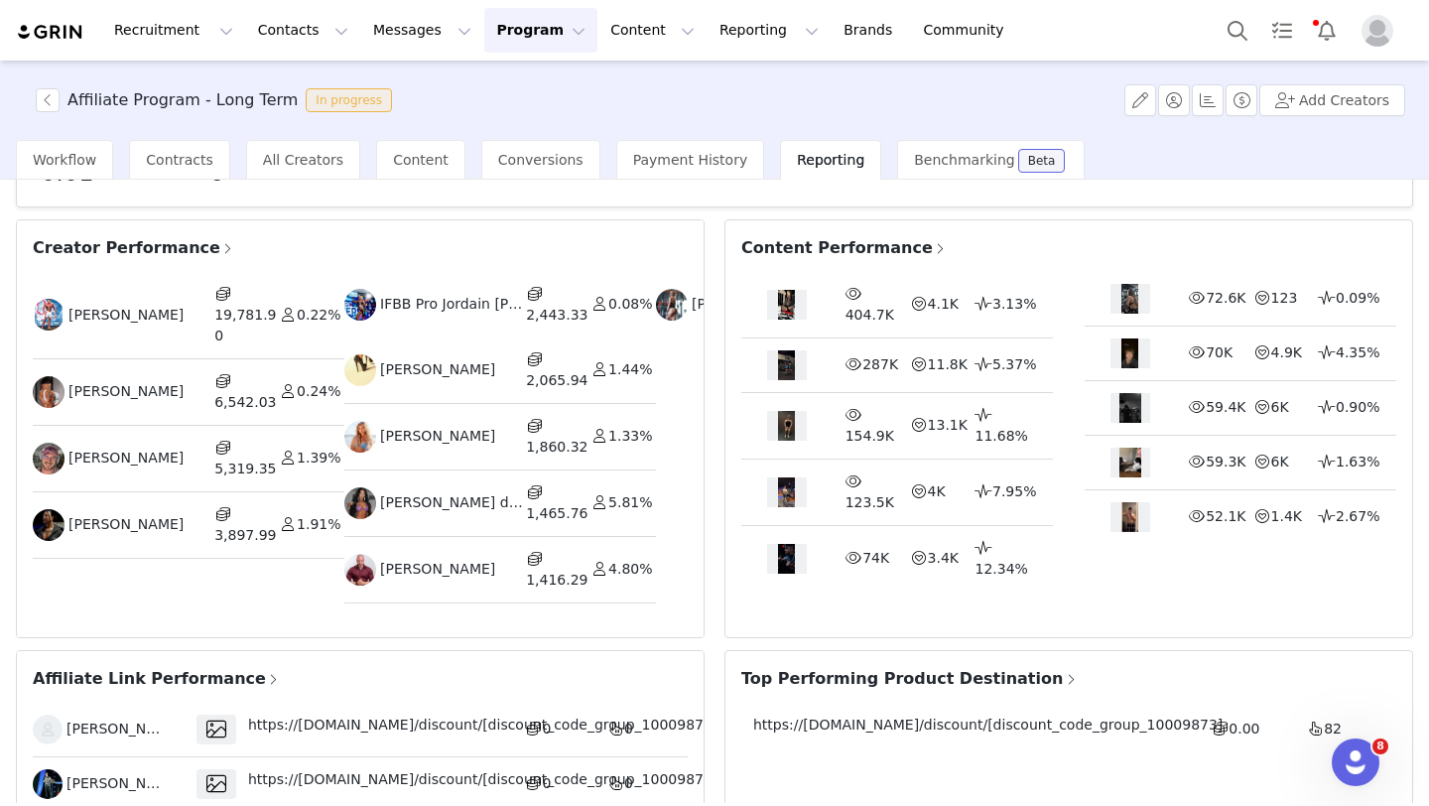
scroll to position [446, 0]
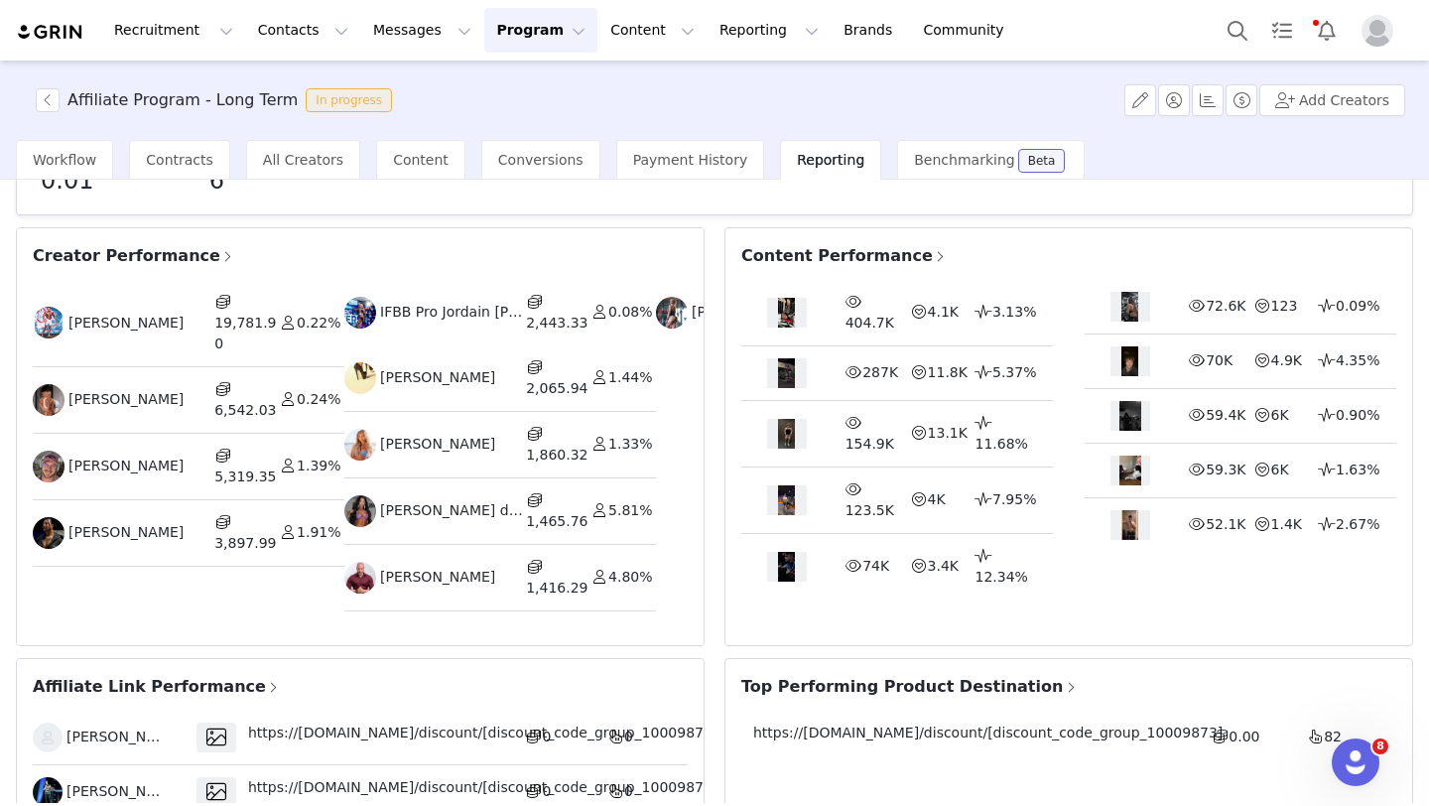
click at [865, 248] on span at bounding box center [940, 257] width 15 height 18
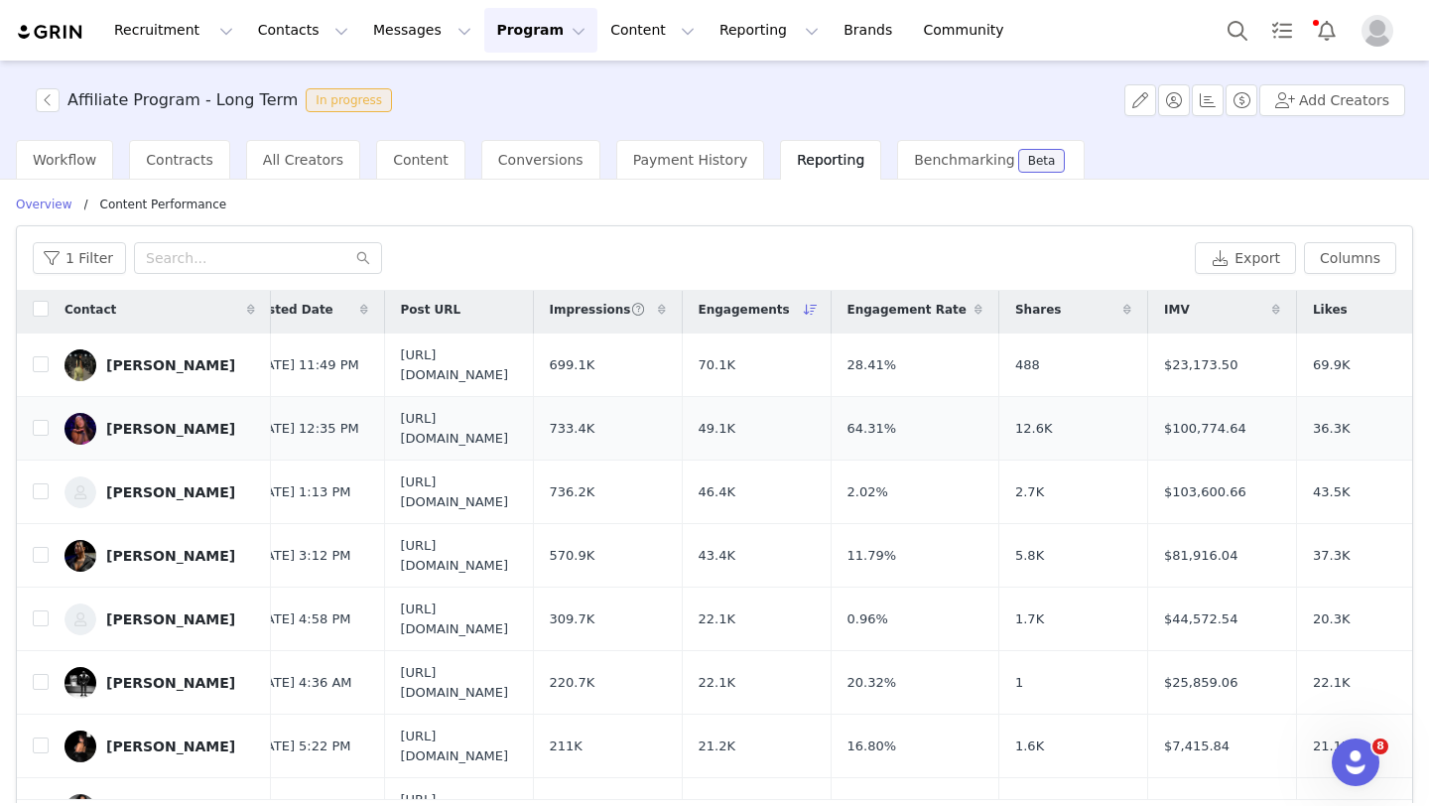
scroll to position [0, 36]
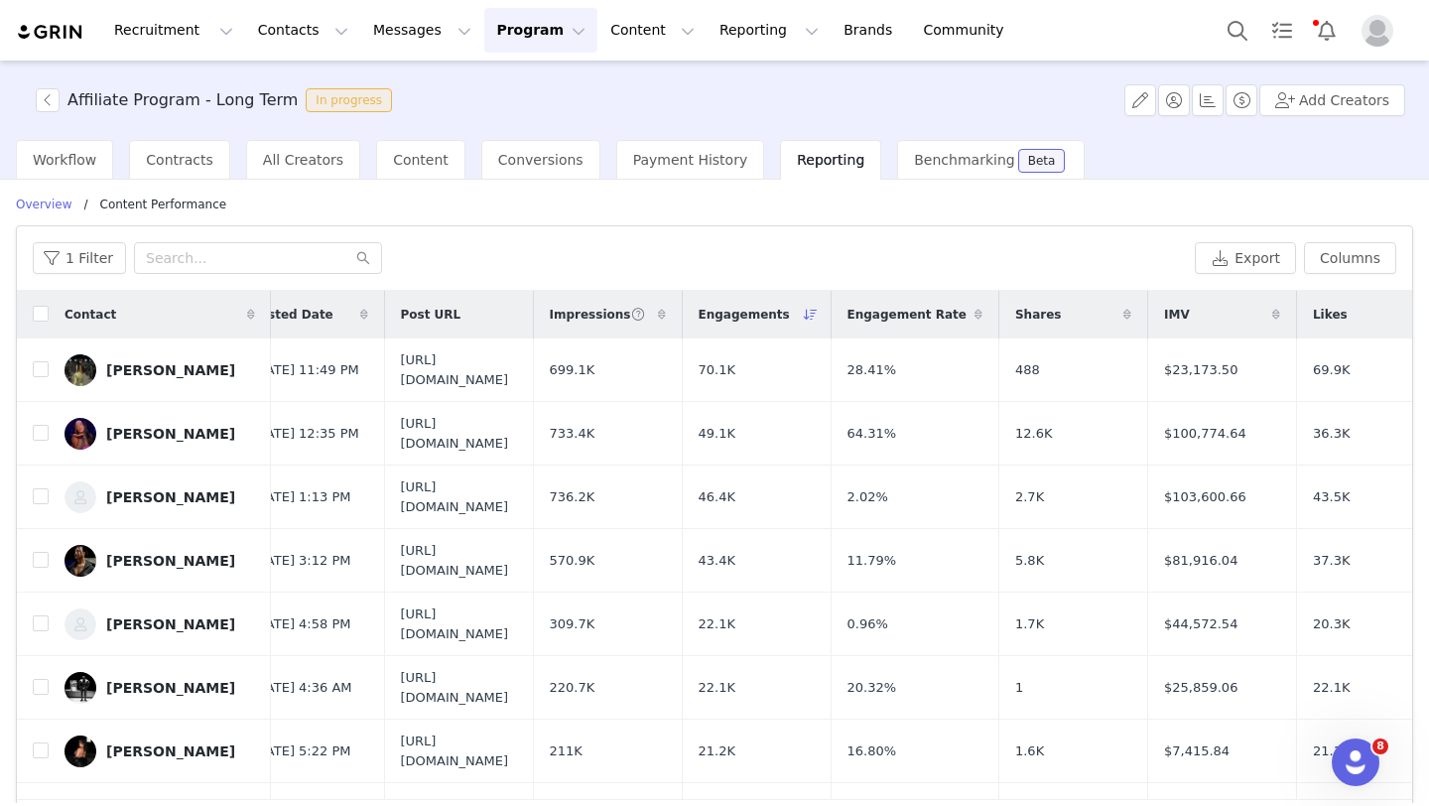
click at [865, 315] on icon at bounding box center [1127, 315] width 8 height 12
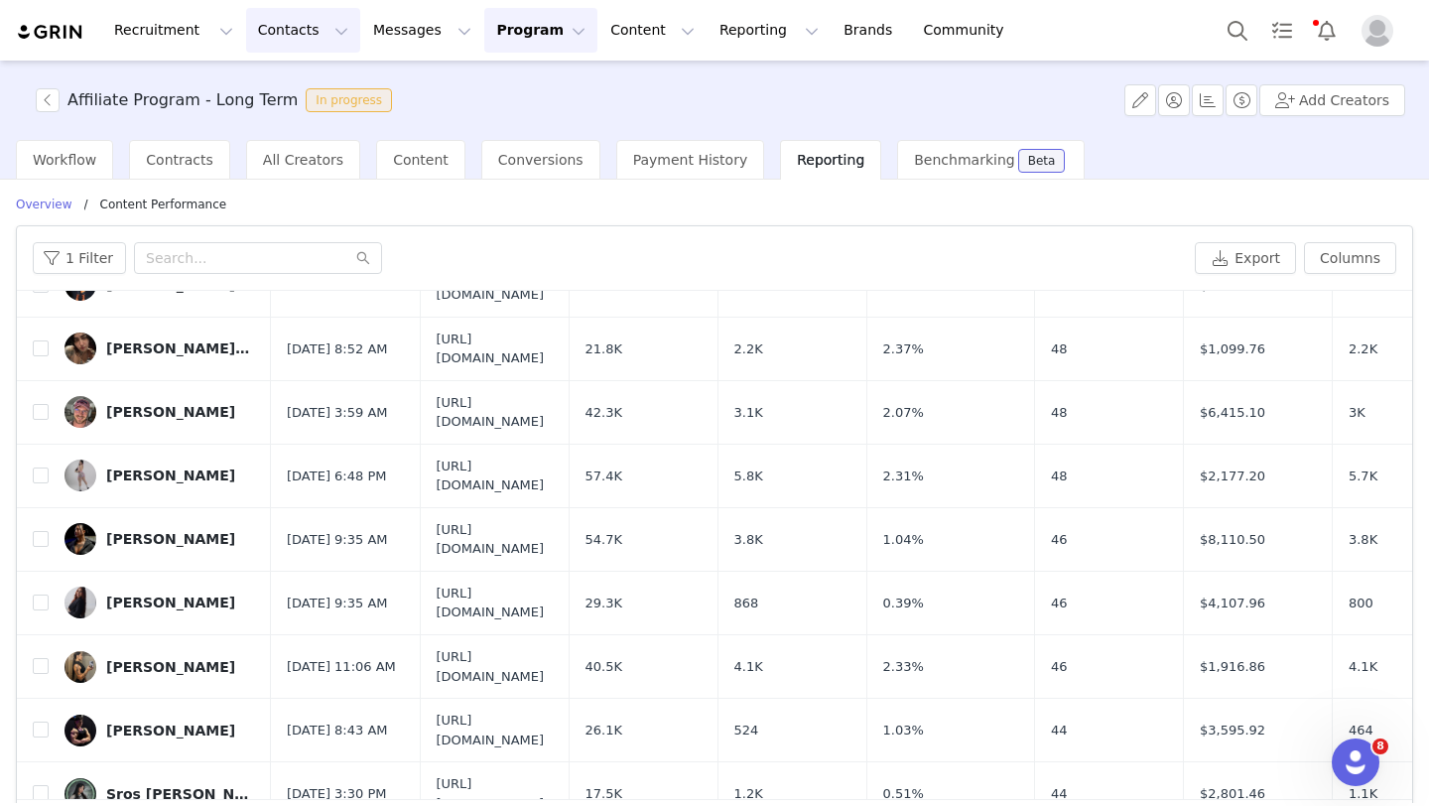
scroll to position [5890, 0]
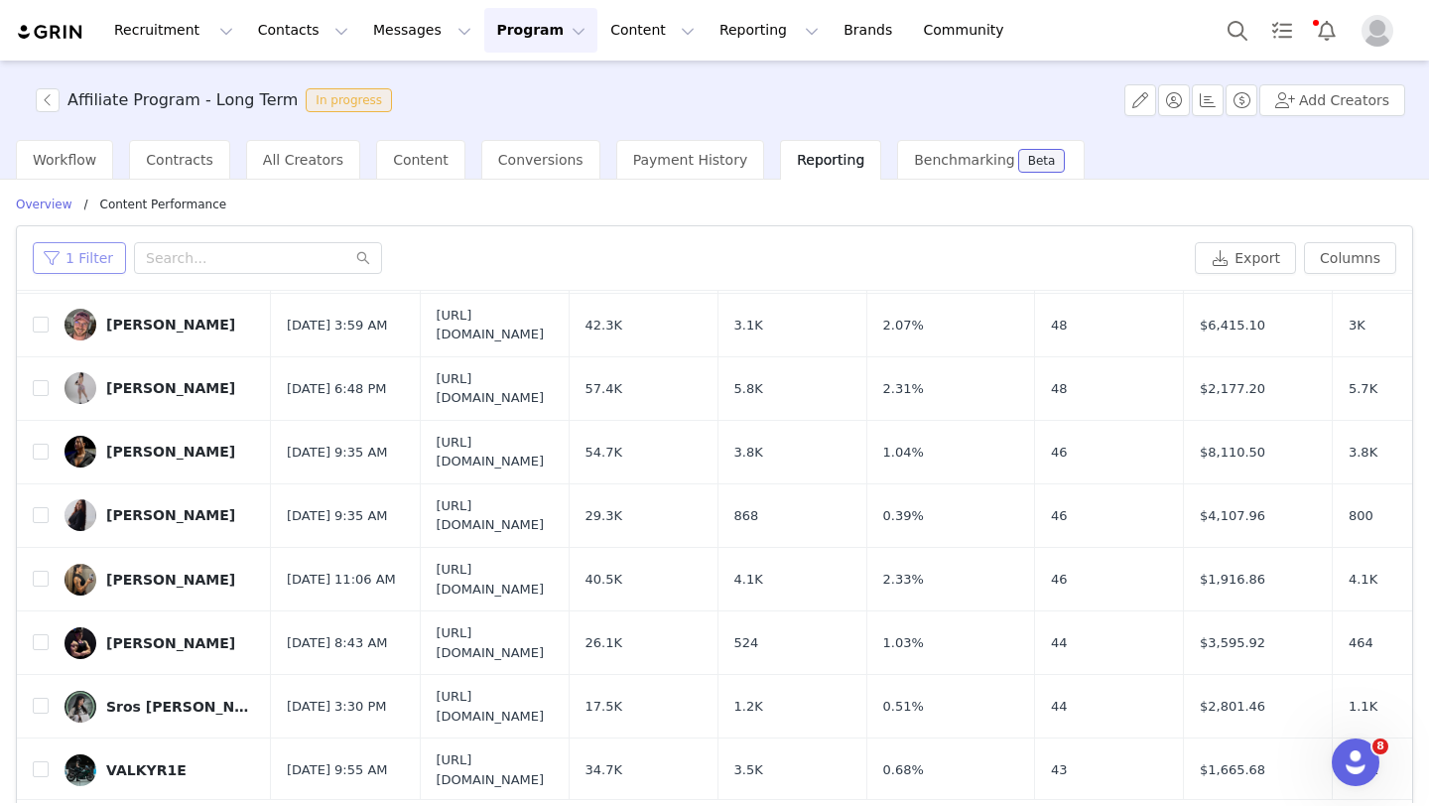
click at [76, 269] on button "1 Filter" at bounding box center [79, 258] width 93 height 32
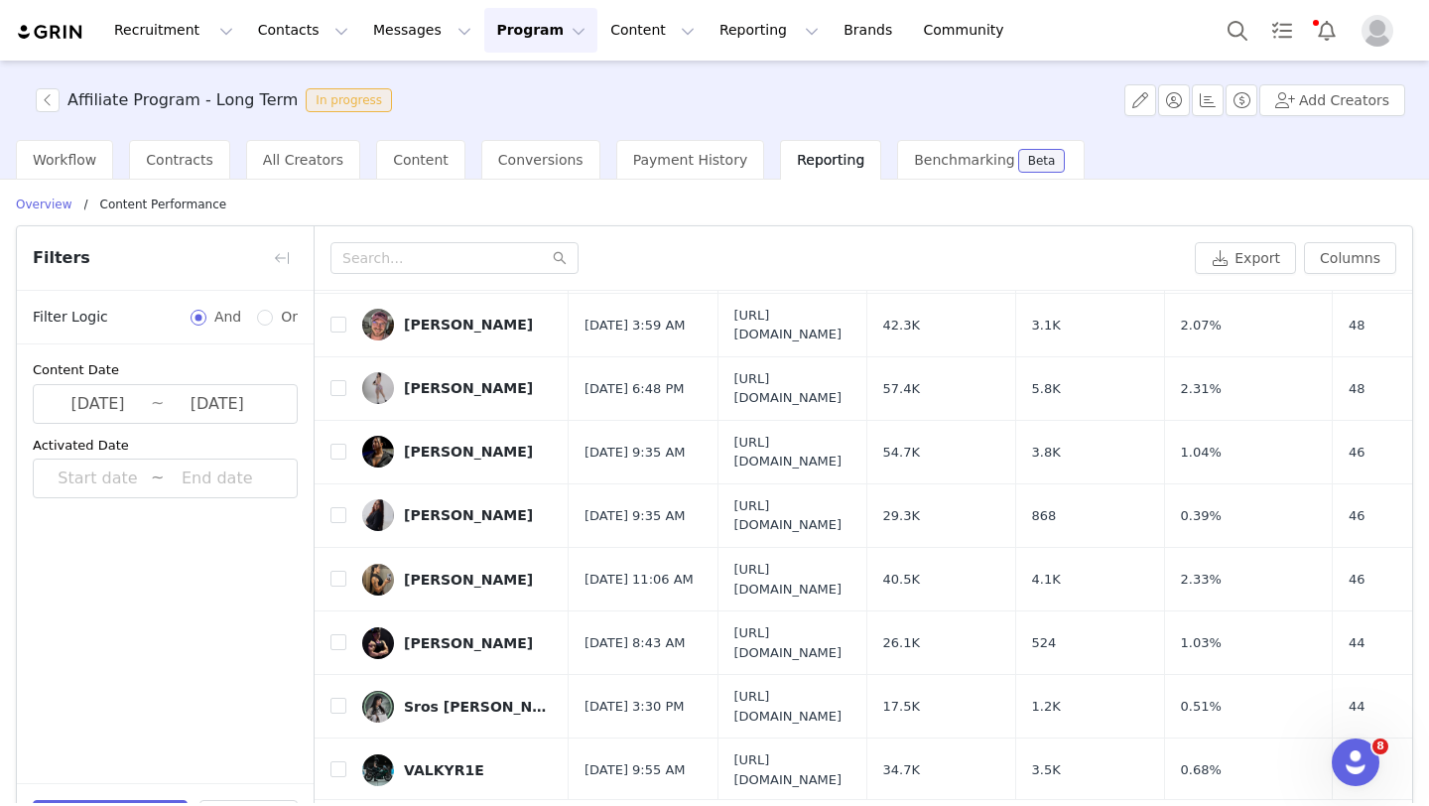
click at [719, 240] on div "Export Columns" at bounding box center [863, 258] width 1097 height 64
click at [269, 264] on button "button" at bounding box center [282, 258] width 32 height 32
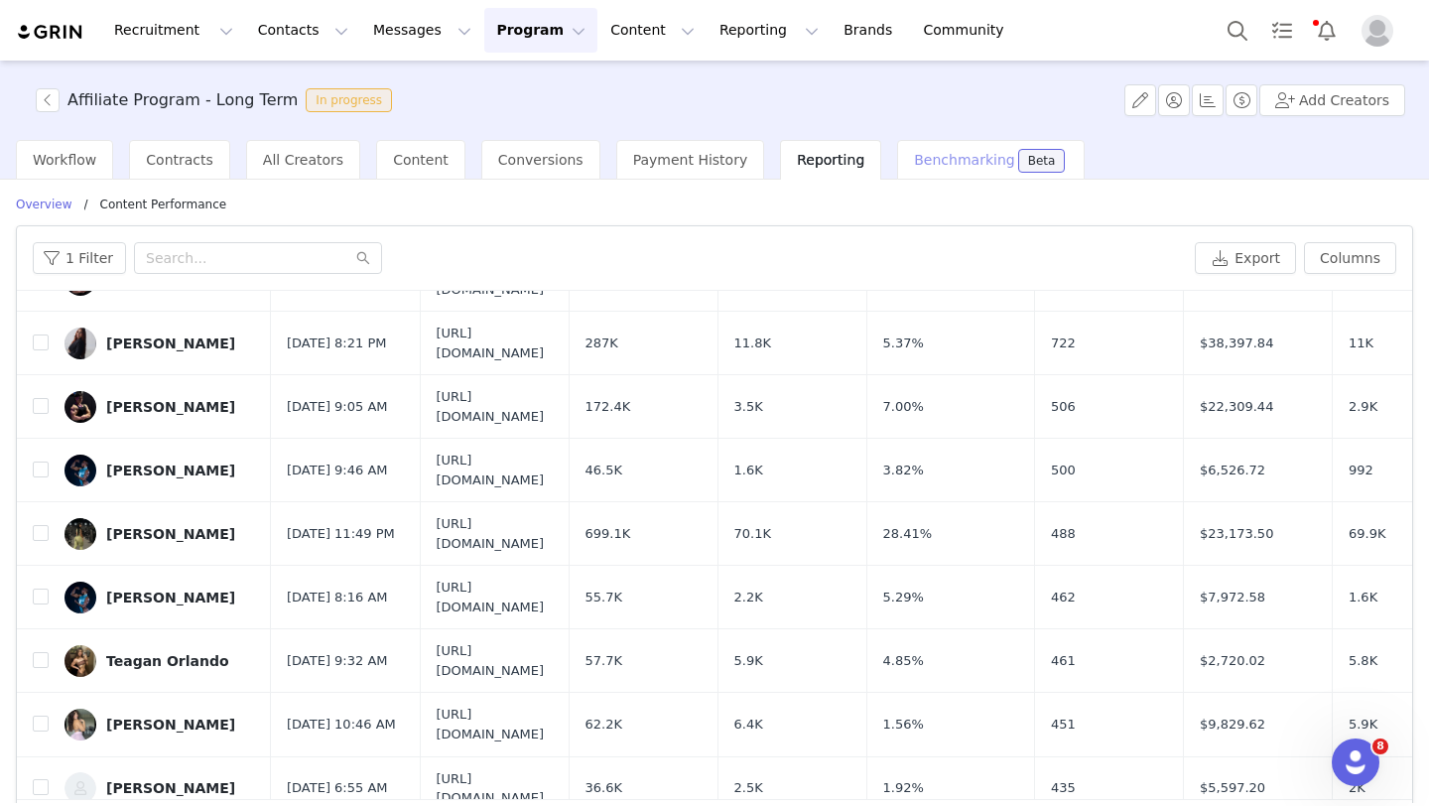
scroll to position [604, 0]
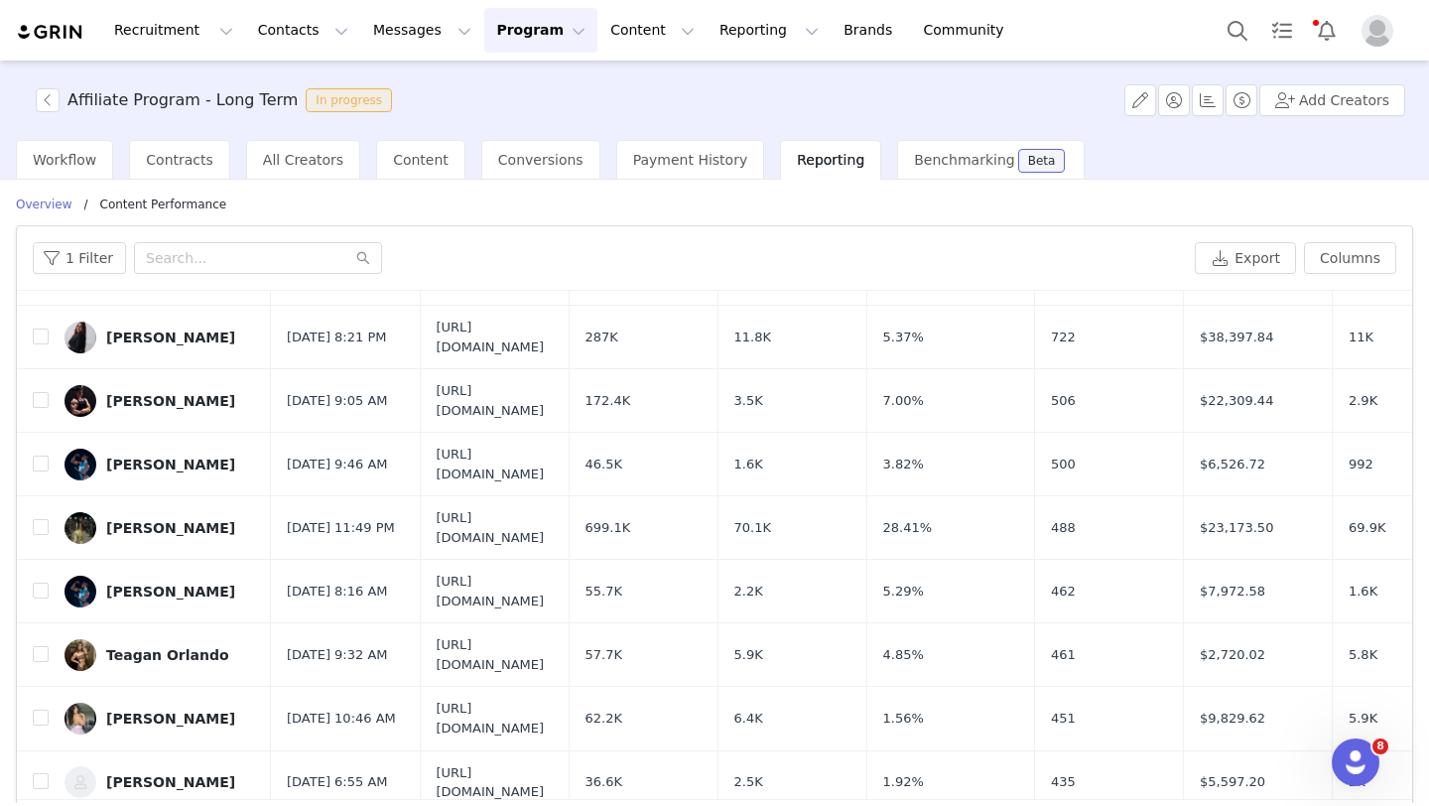
click at [524, 38] on button "Program Program" at bounding box center [540, 30] width 113 height 45
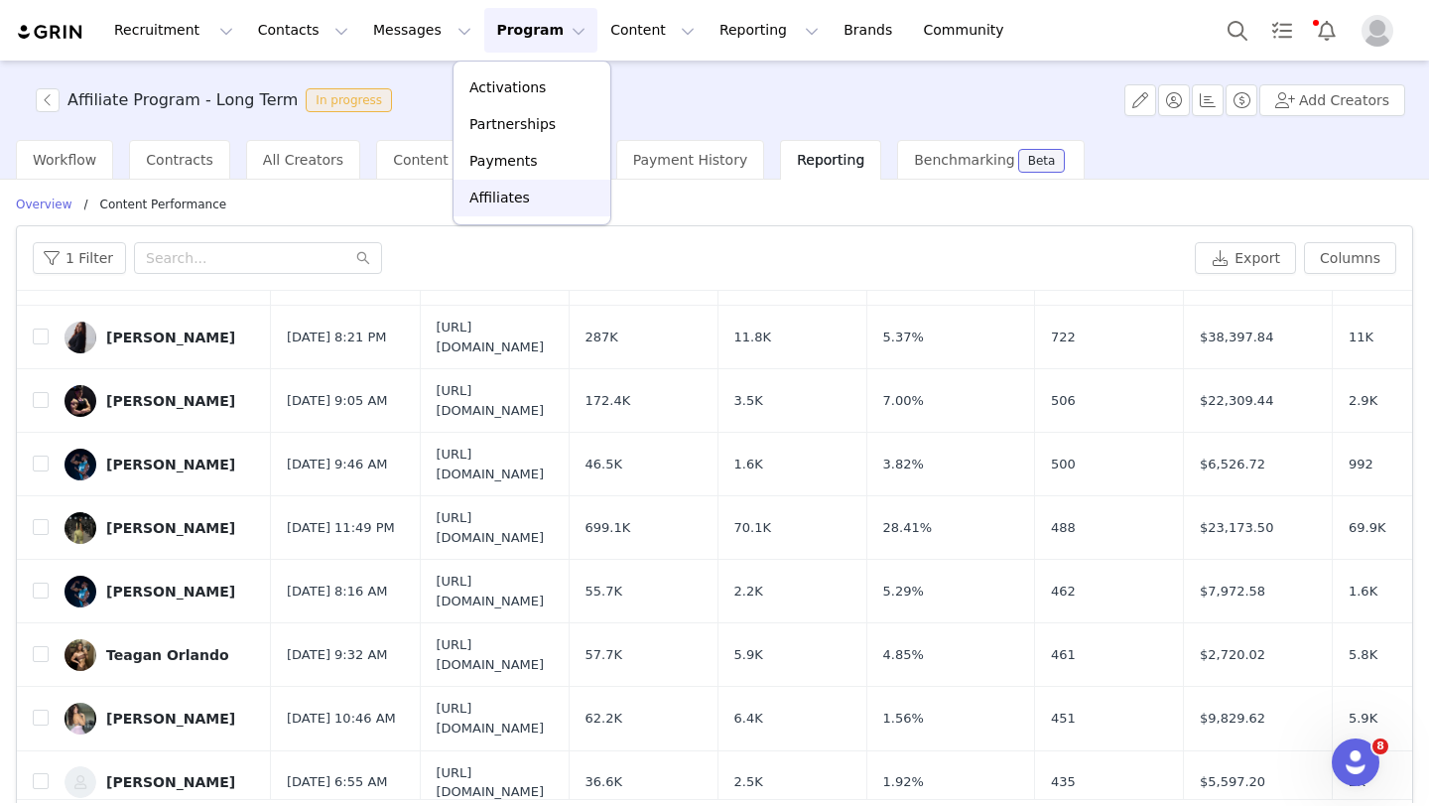
click at [496, 204] on p "Affiliates" at bounding box center [499, 198] width 61 height 21
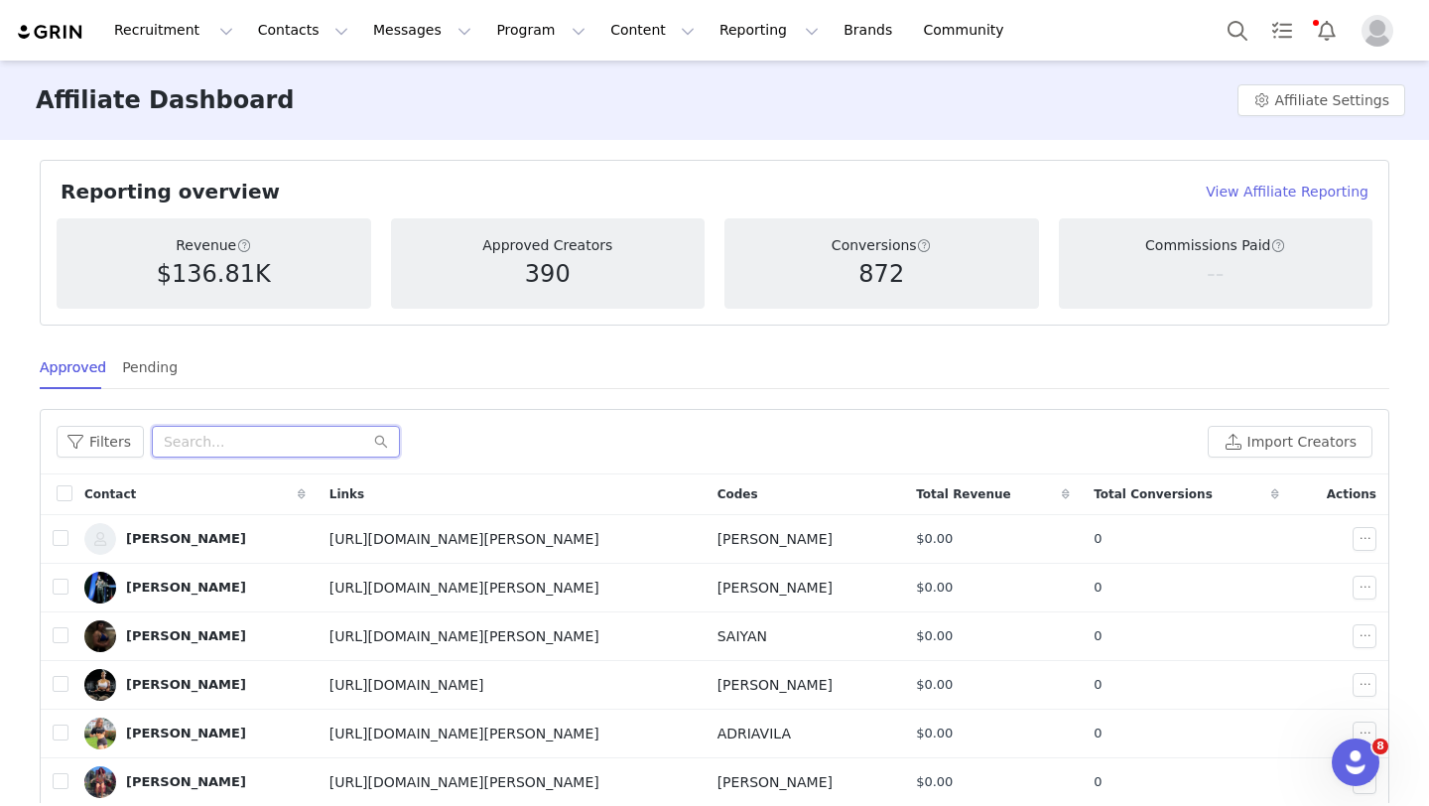
click at [236, 439] on input "text" at bounding box center [276, 442] width 248 height 32
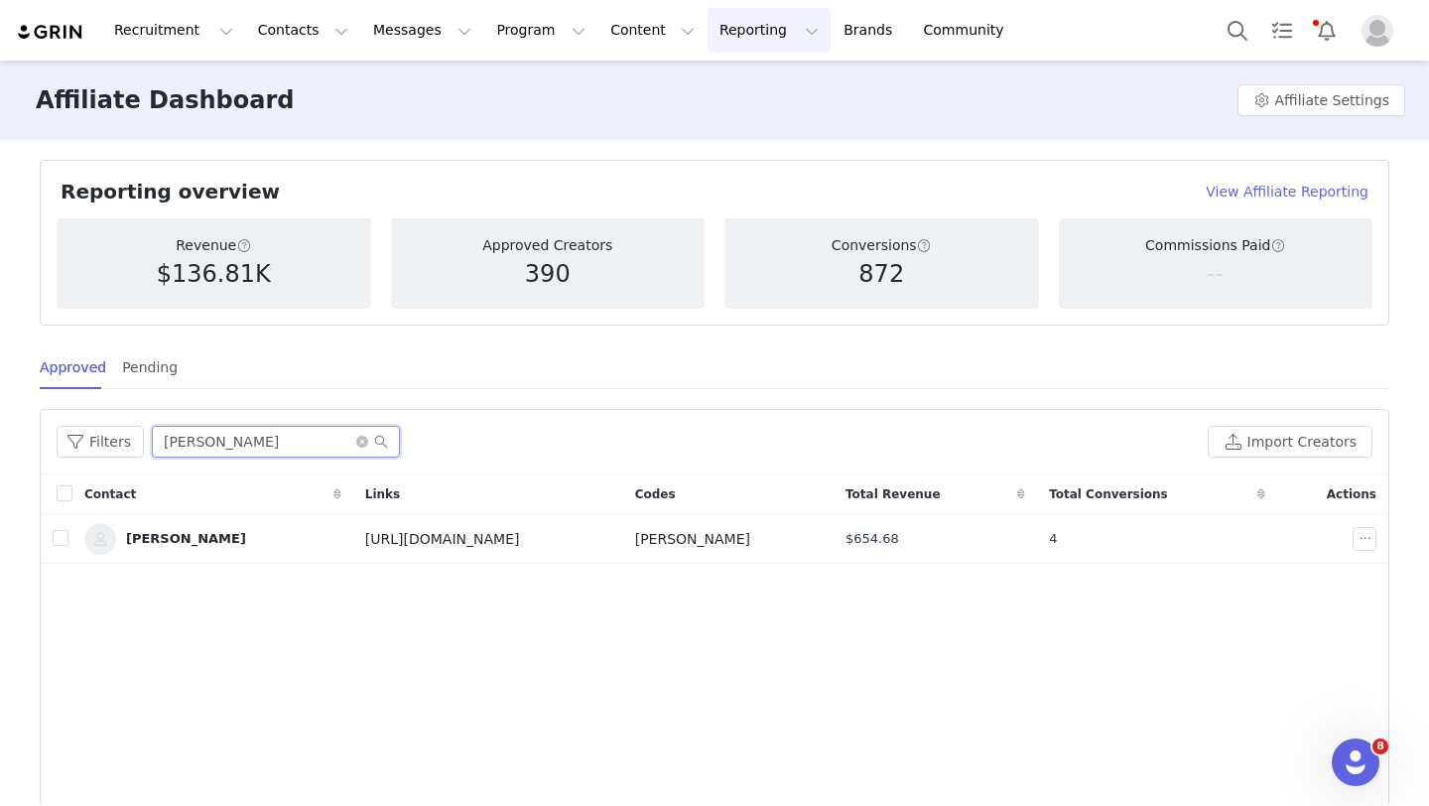
type input "[PERSON_NAME]"
